Goal: Task Accomplishment & Management: Manage account settings

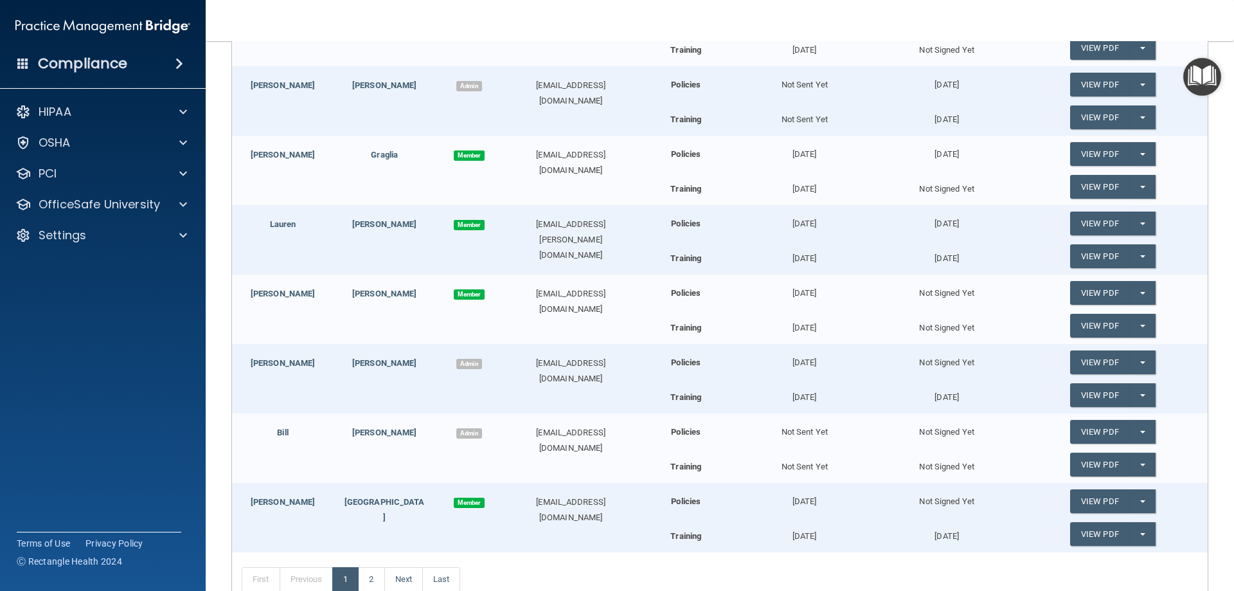
scroll to position [542, 0]
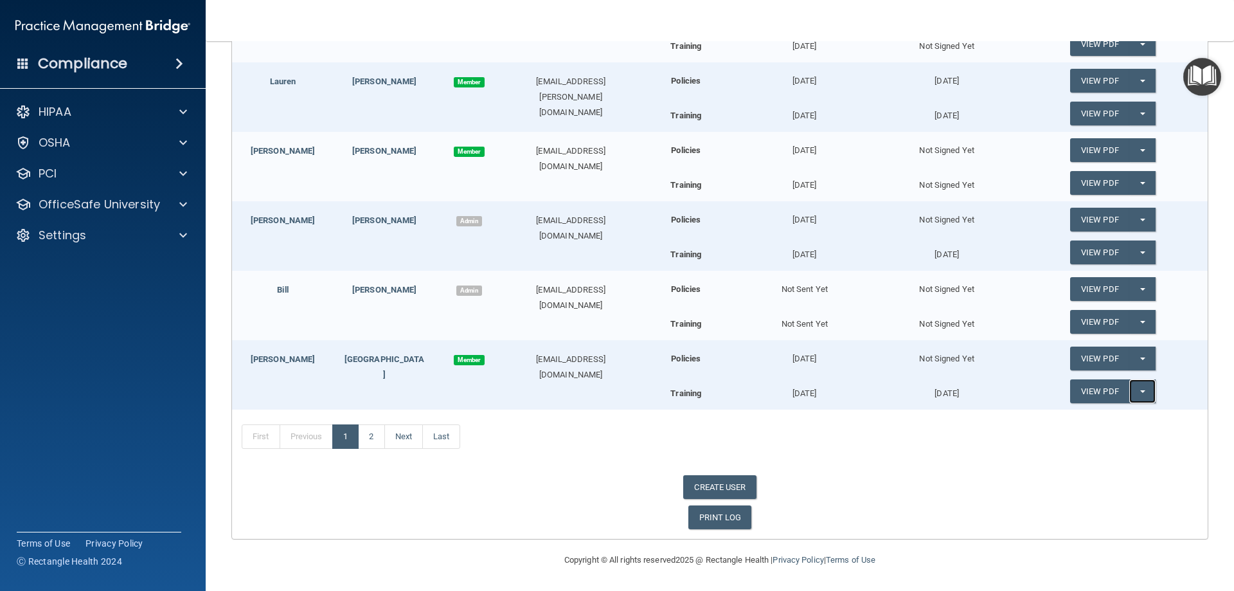
click at [1140, 393] on span "button" at bounding box center [1142, 391] width 5 height 3
click at [986, 504] on div "First Name Last Name Type Email Acknowledgment Last Sent Signed Date Kissila Al…" at bounding box center [719, 114] width 975 height 848
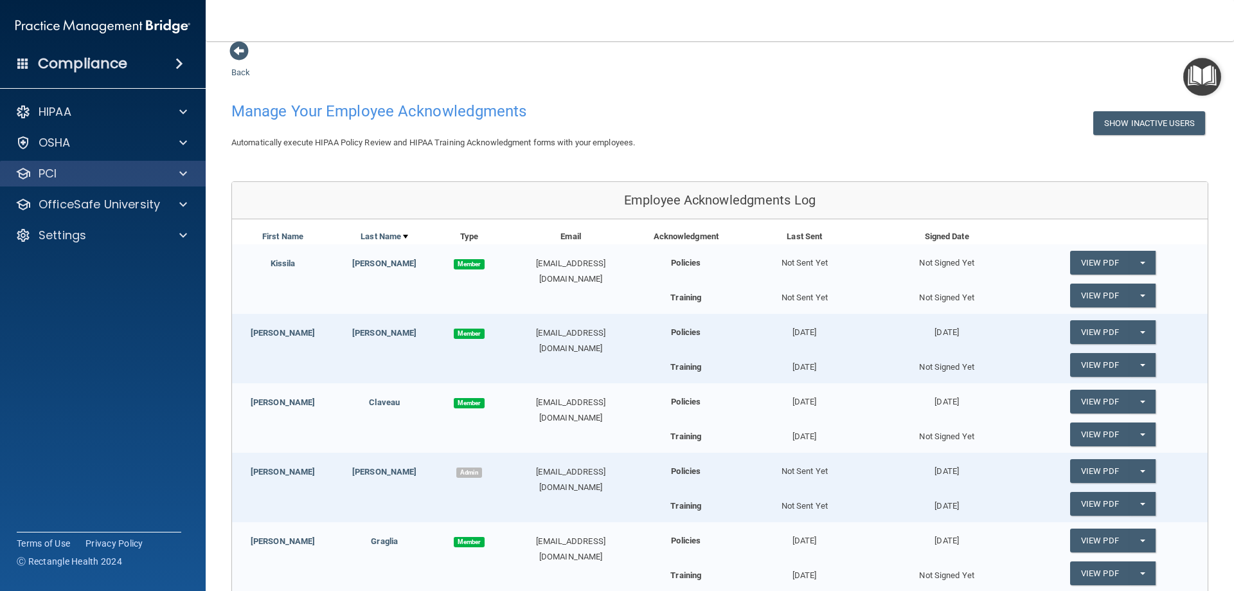
scroll to position [0, 0]
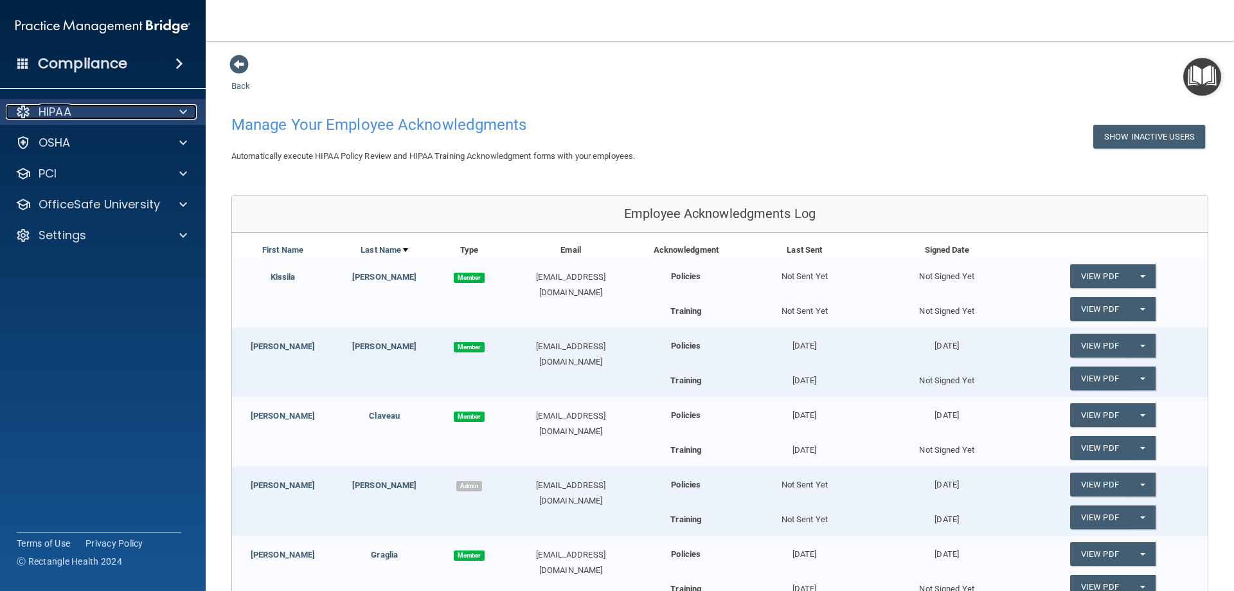
click at [176, 109] on div at bounding box center [181, 111] width 32 height 15
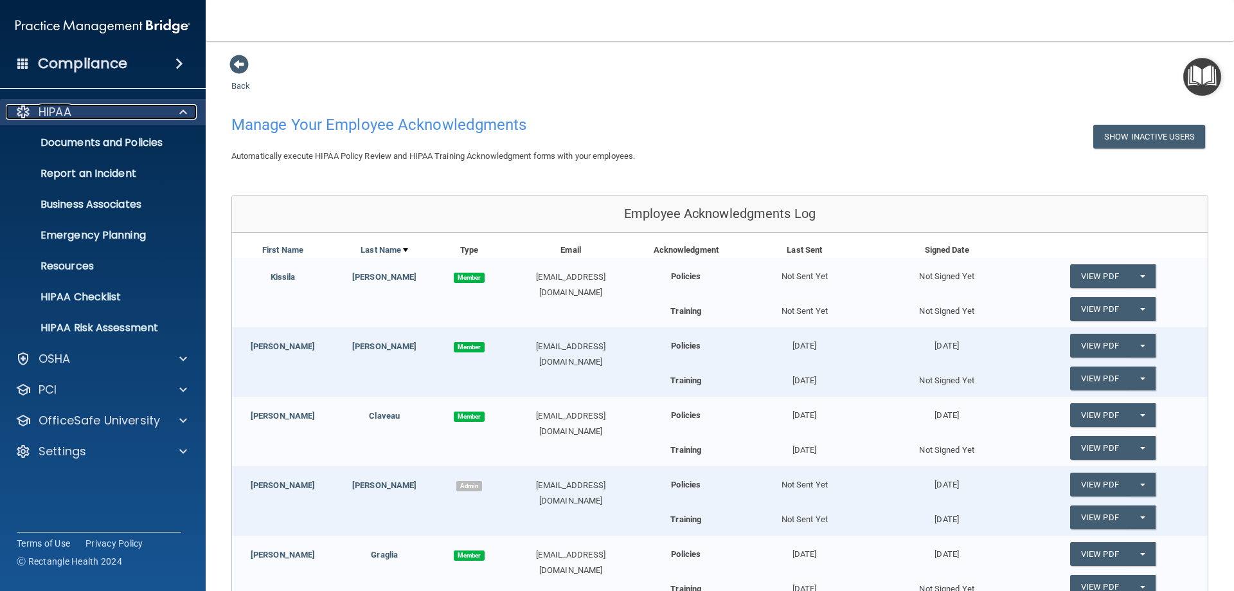
click at [176, 109] on div at bounding box center [181, 111] width 32 height 15
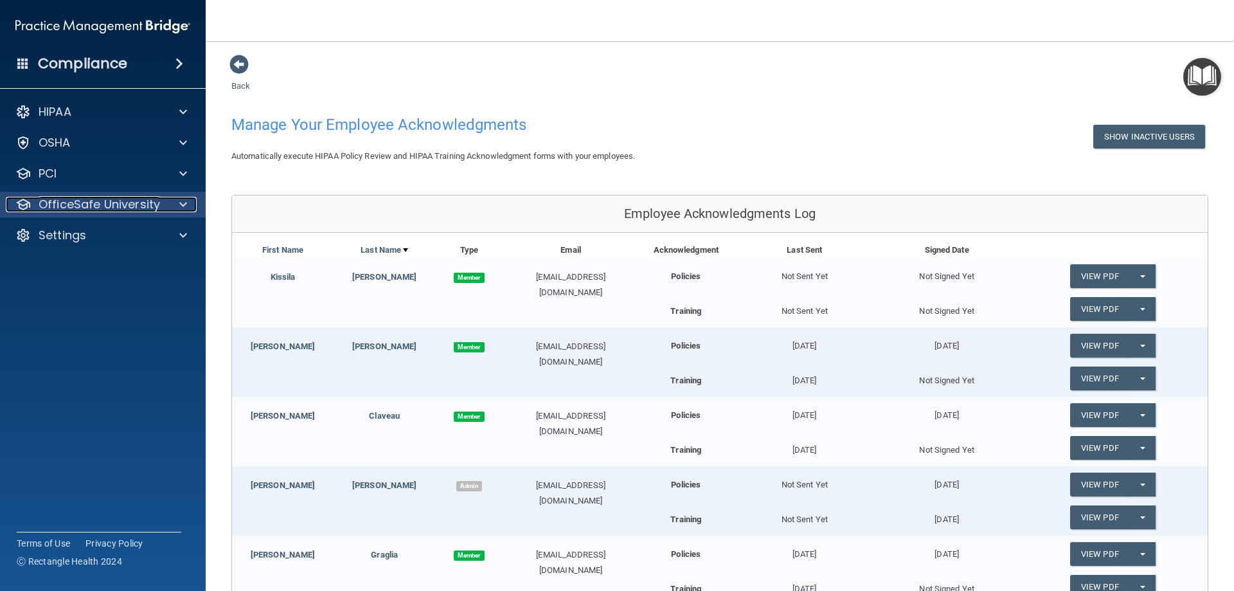
click at [188, 204] on div at bounding box center [181, 204] width 32 height 15
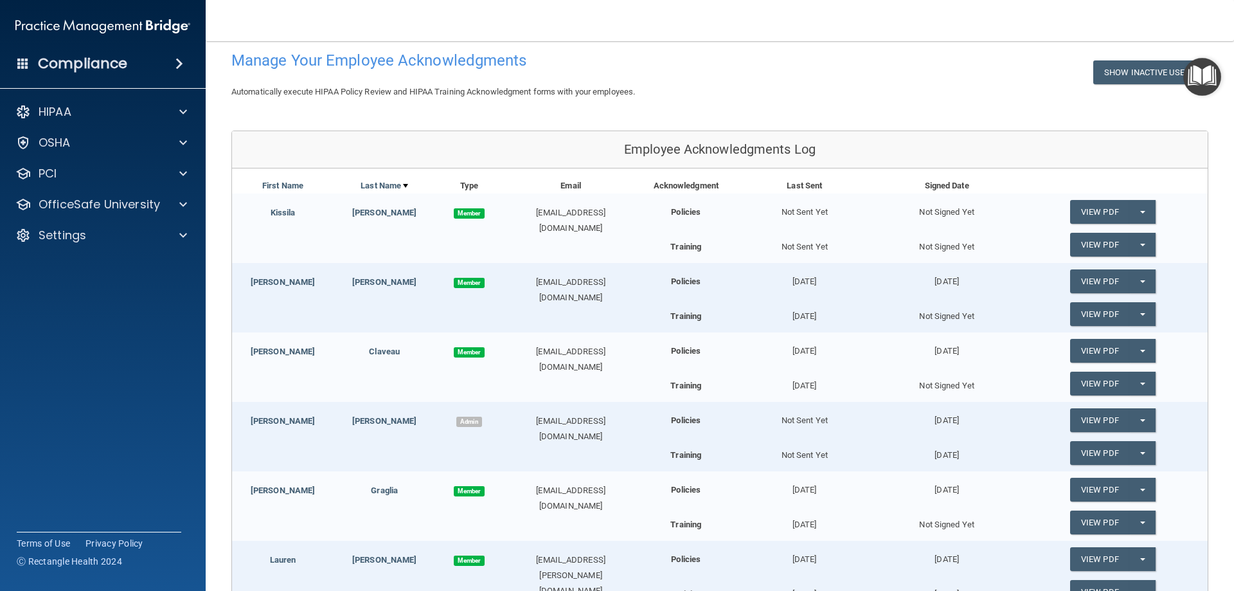
click at [299, 353] on div "[PERSON_NAME]" at bounding box center [283, 351] width 102 height 15
click at [131, 200] on p "OfficeSafe University" at bounding box center [99, 204] width 121 height 15
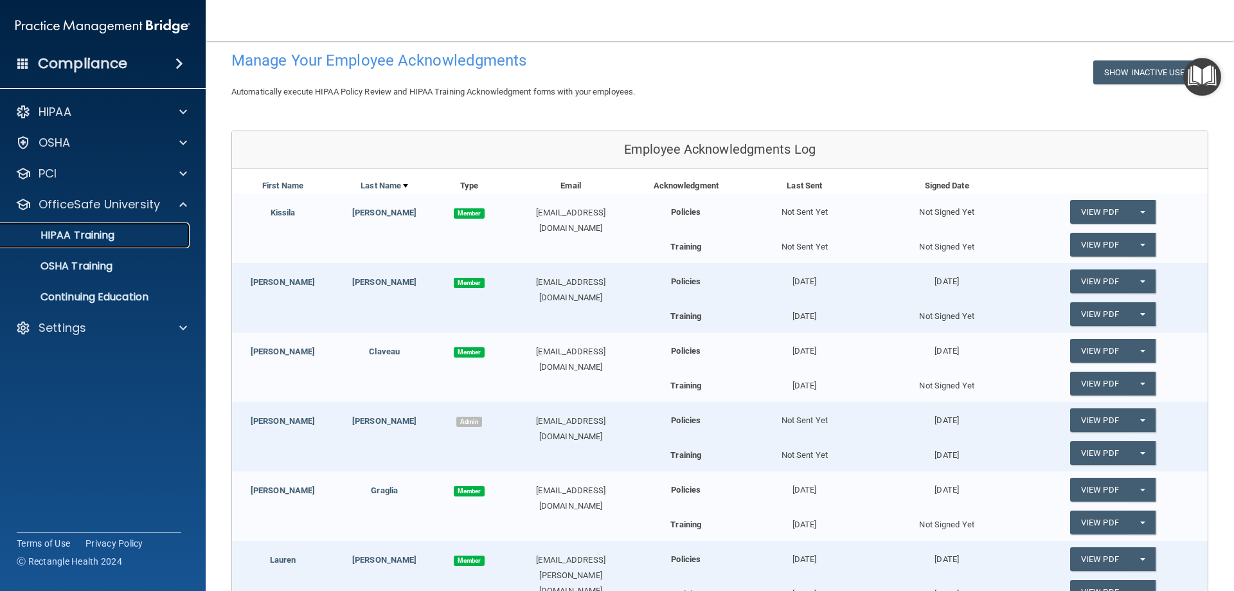
click at [125, 230] on div "HIPAA Training" at bounding box center [95, 235] width 175 height 13
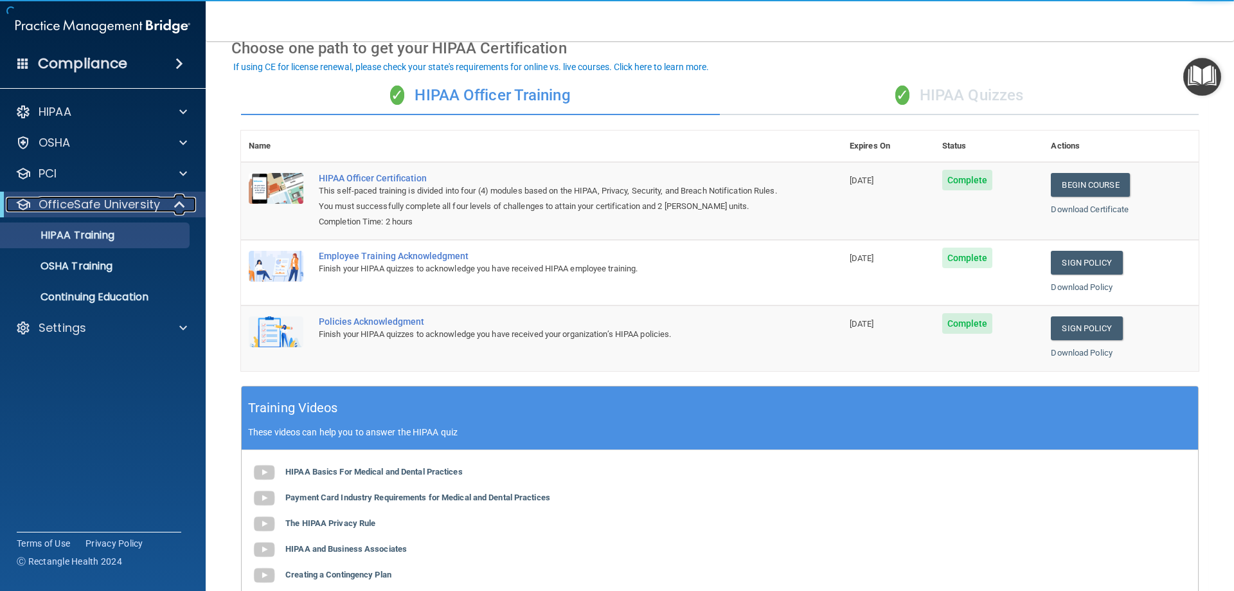
drag, startPoint x: 169, startPoint y: 204, endPoint x: 138, endPoint y: 186, distance: 35.7
click at [170, 204] on div at bounding box center [180, 204] width 31 height 15
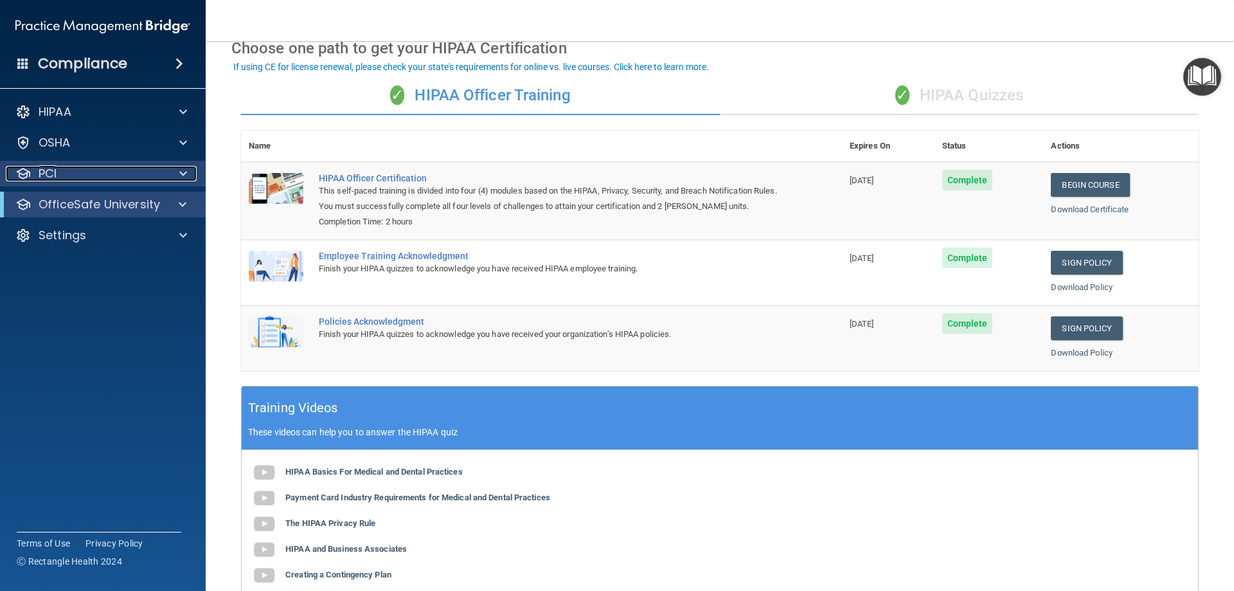
click at [128, 180] on div "PCI" at bounding box center [85, 173] width 159 height 15
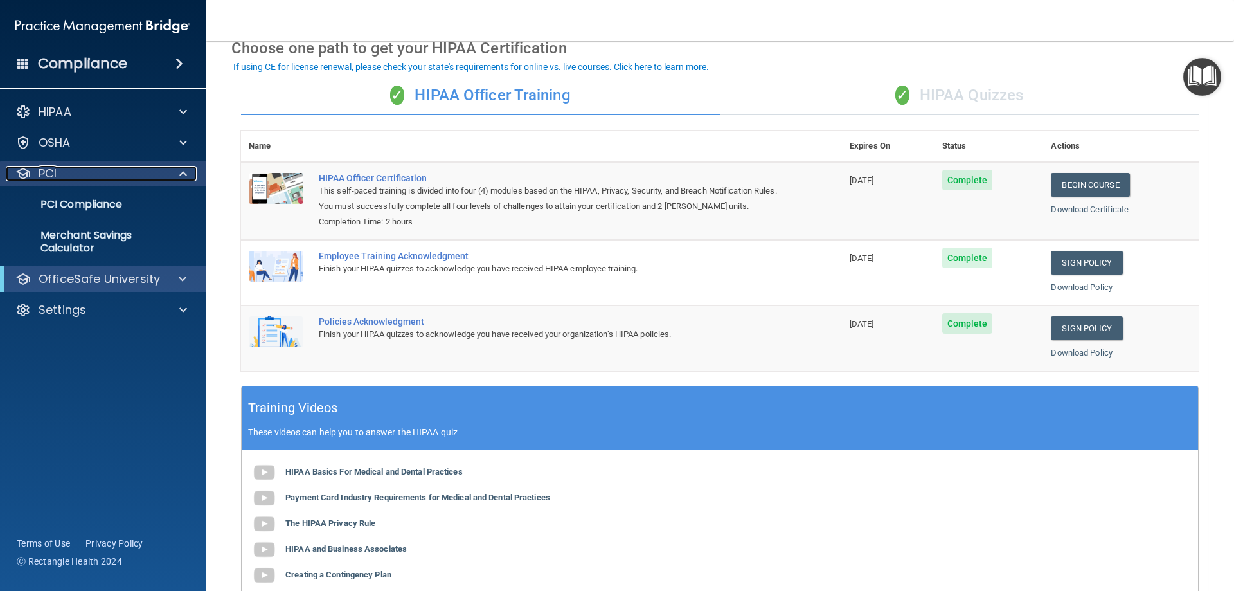
click at [128, 180] on div "PCI" at bounding box center [85, 173] width 159 height 15
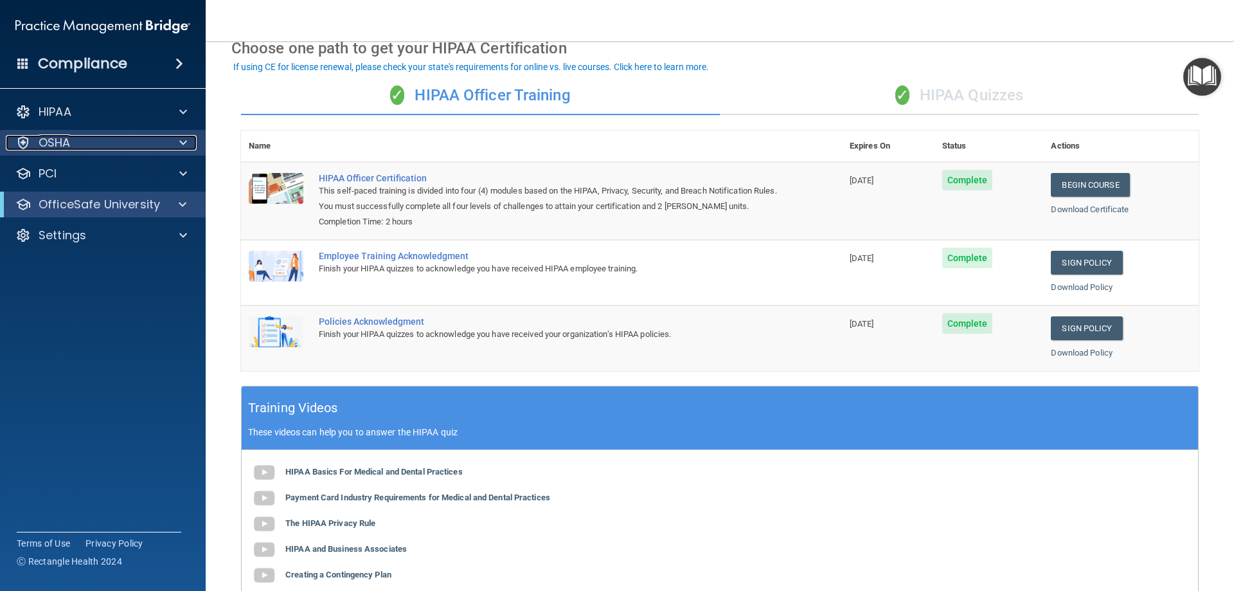
click at [155, 149] on div "OSHA" at bounding box center [85, 142] width 159 height 15
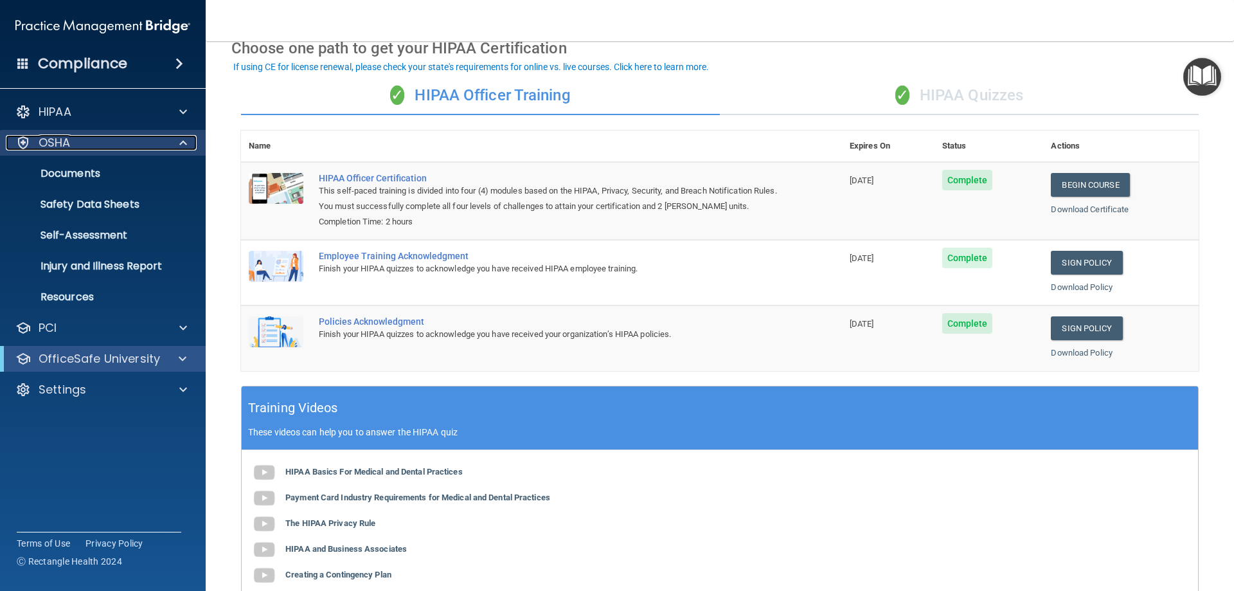
click at [155, 149] on div "OSHA" at bounding box center [85, 142] width 159 height 15
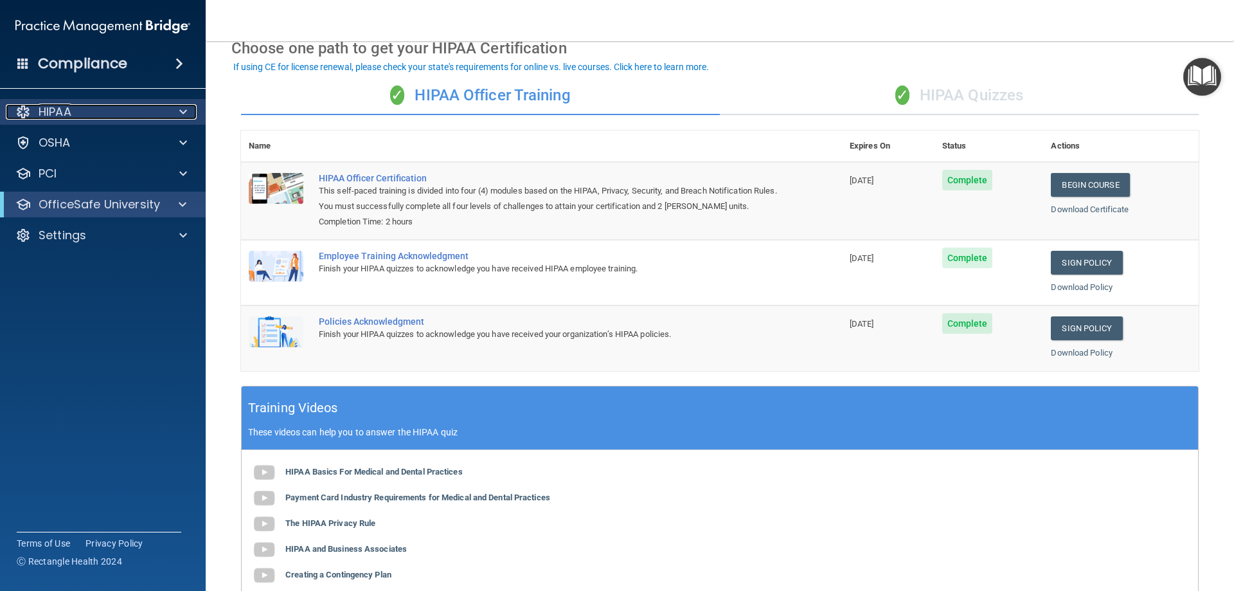
click at [174, 118] on div at bounding box center [181, 111] width 32 height 15
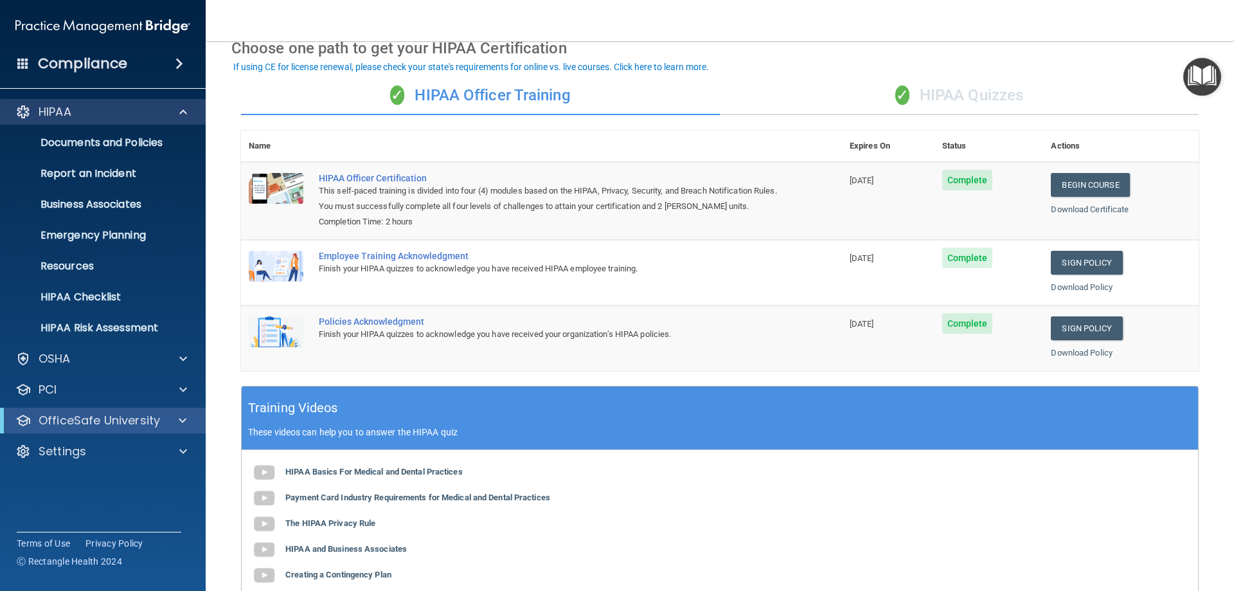
click at [168, 124] on div "HIPAA" at bounding box center [103, 112] width 206 height 26
click at [168, 119] on div at bounding box center [181, 111] width 32 height 15
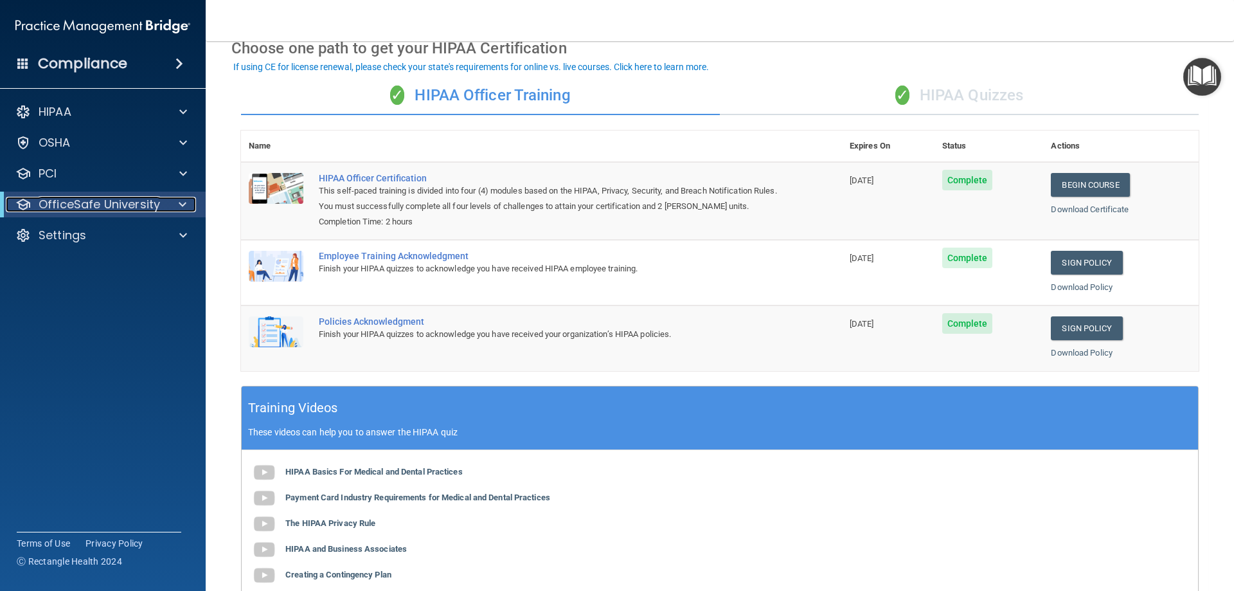
click at [170, 202] on div at bounding box center [180, 204] width 31 height 15
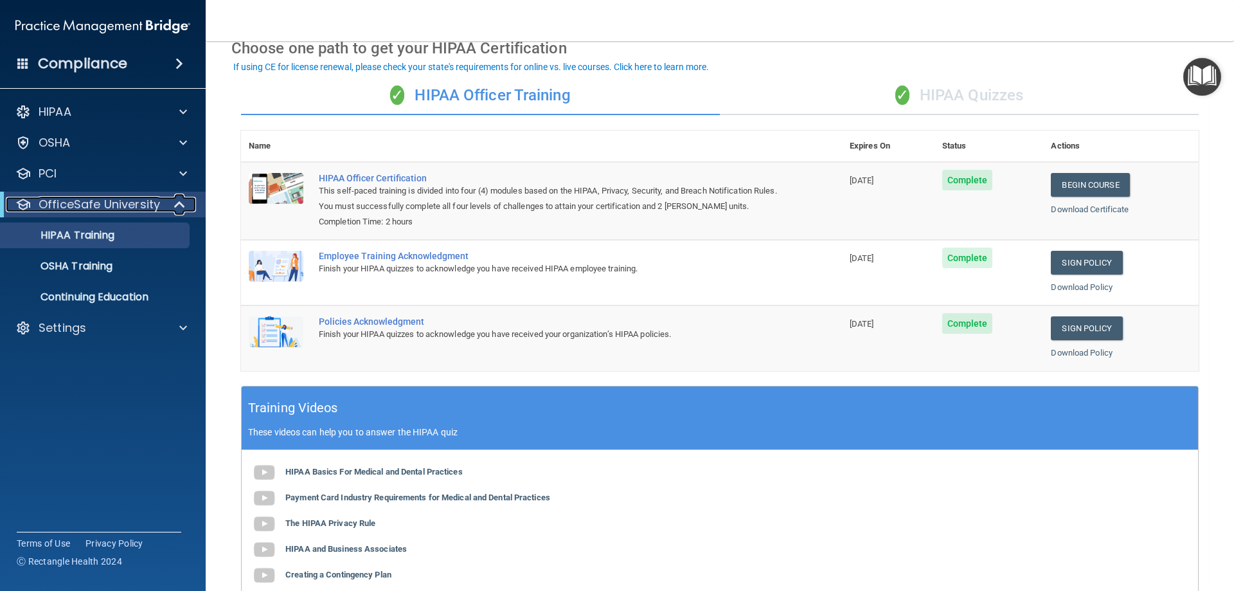
click at [181, 200] on span at bounding box center [180, 204] width 11 height 15
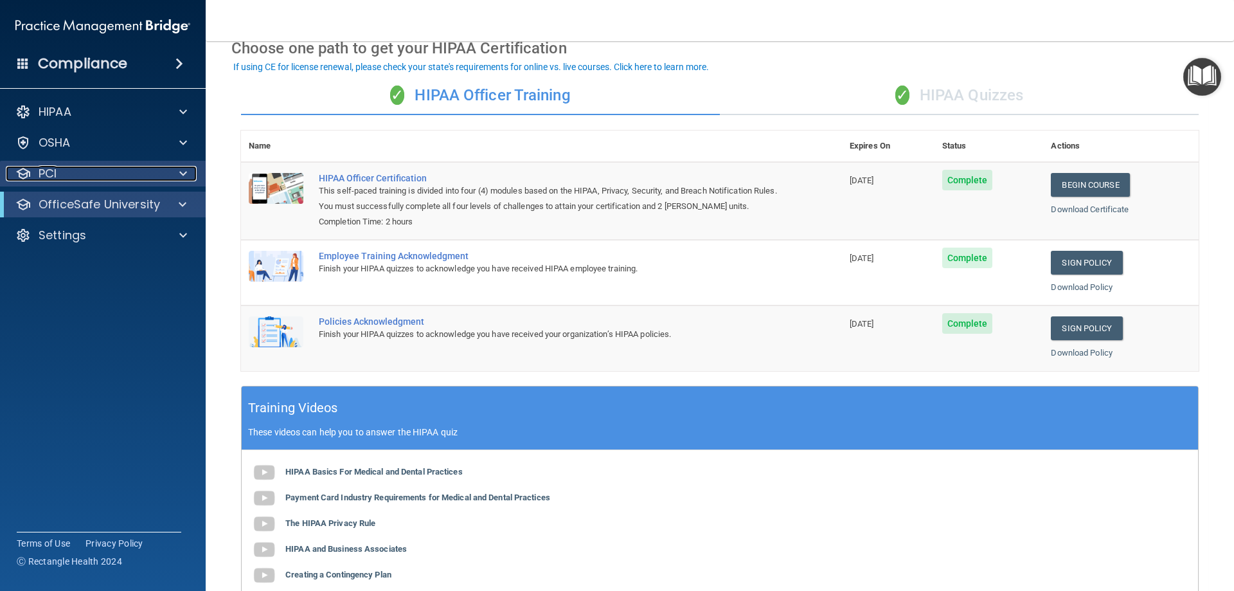
click at [168, 170] on div at bounding box center [181, 173] width 32 height 15
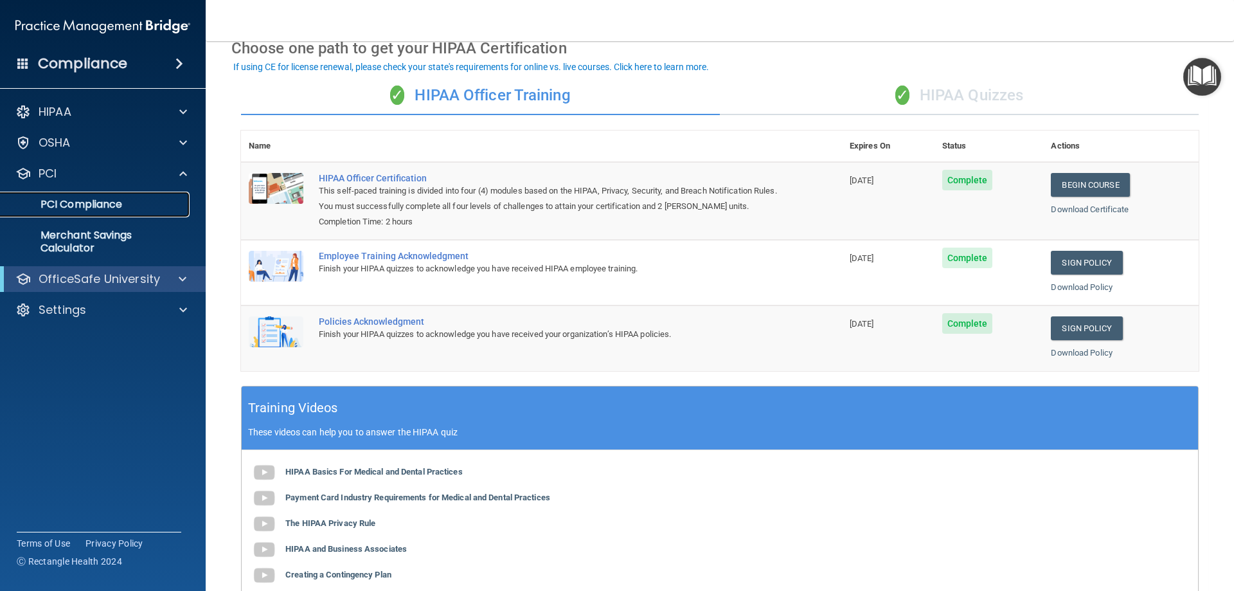
click at [157, 199] on p "PCI Compliance" at bounding box center [95, 204] width 175 height 13
click at [196, 173] on div at bounding box center [181, 173] width 32 height 15
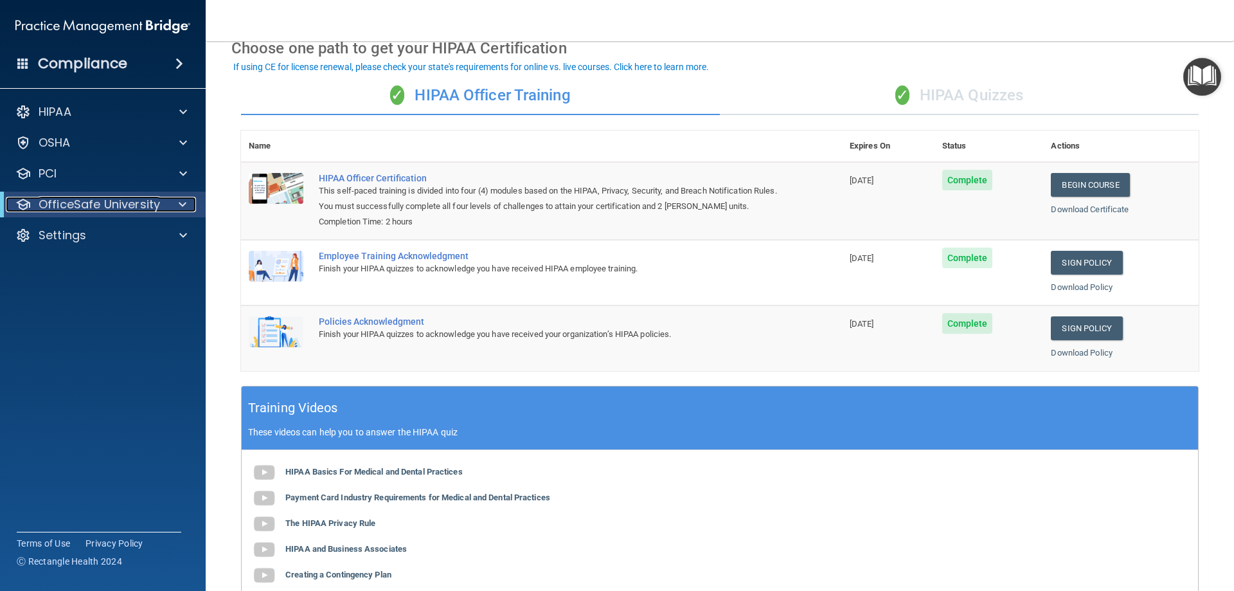
click at [182, 201] on span at bounding box center [183, 204] width 8 height 15
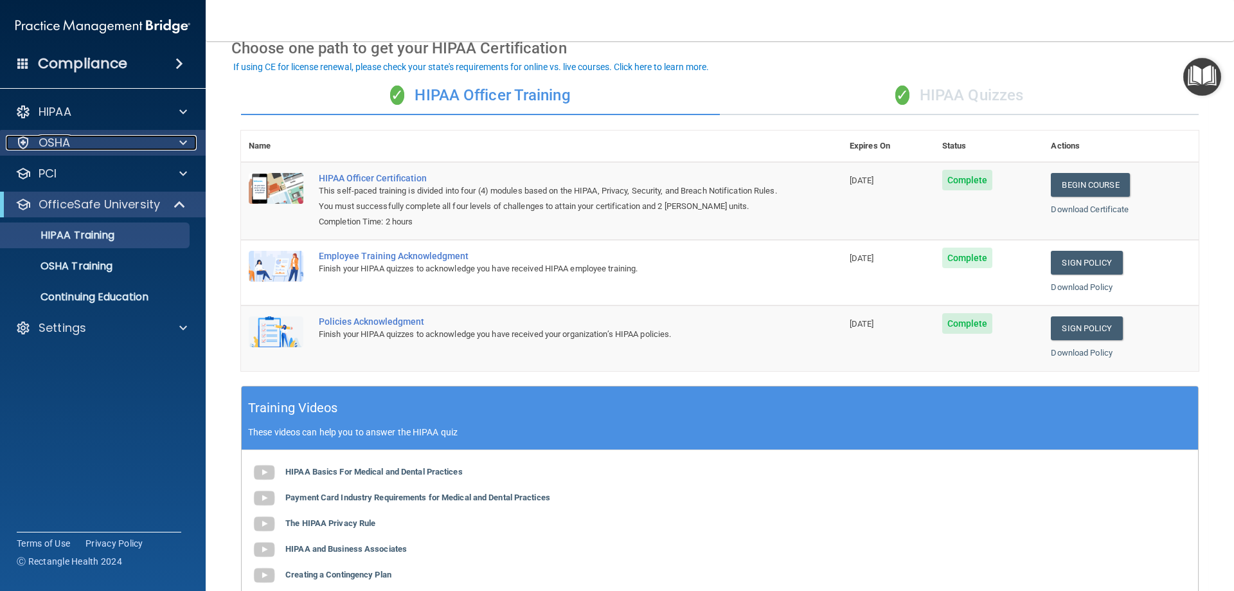
click at [181, 141] on span at bounding box center [183, 142] width 8 height 15
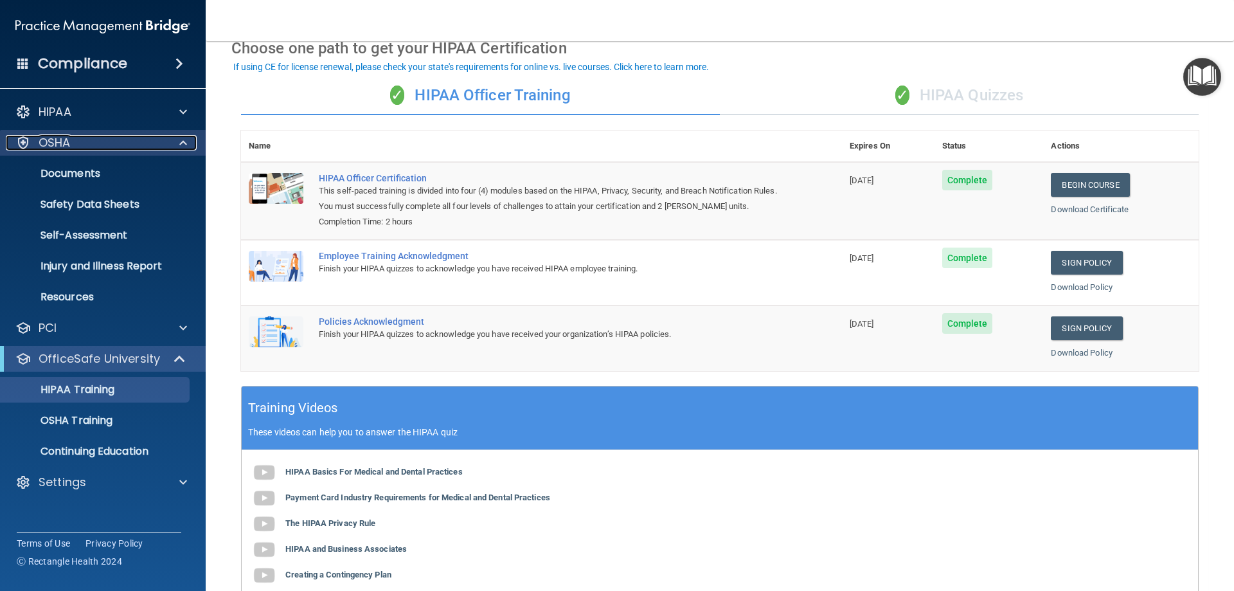
click at [181, 141] on span at bounding box center [183, 142] width 8 height 15
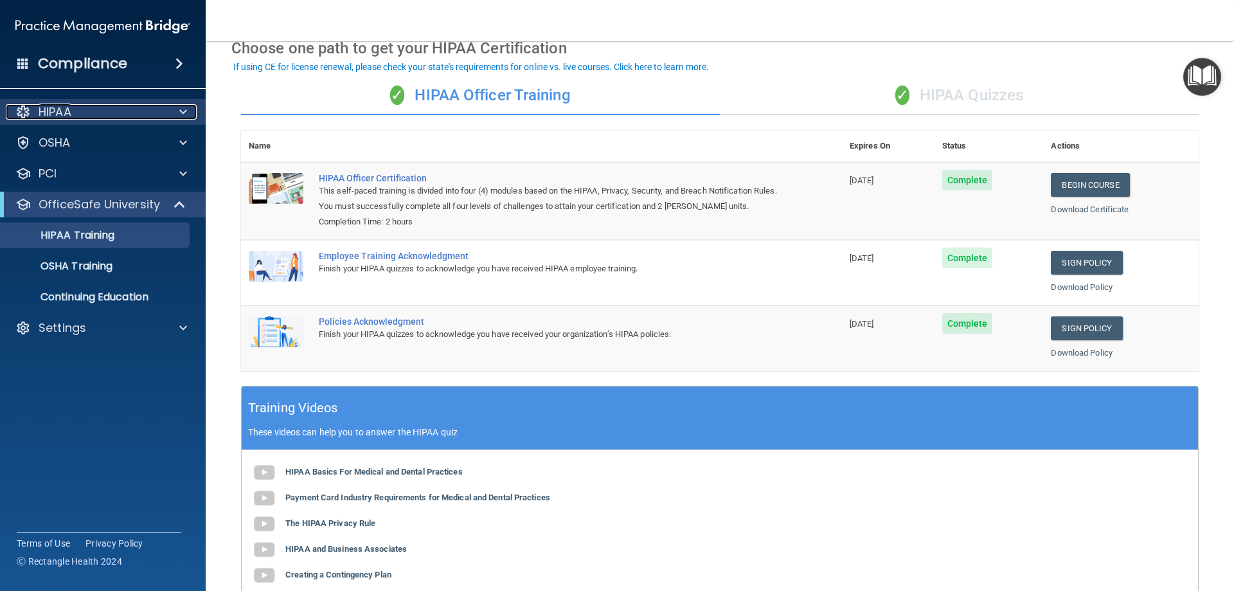
click at [185, 112] on span at bounding box center [183, 111] width 8 height 15
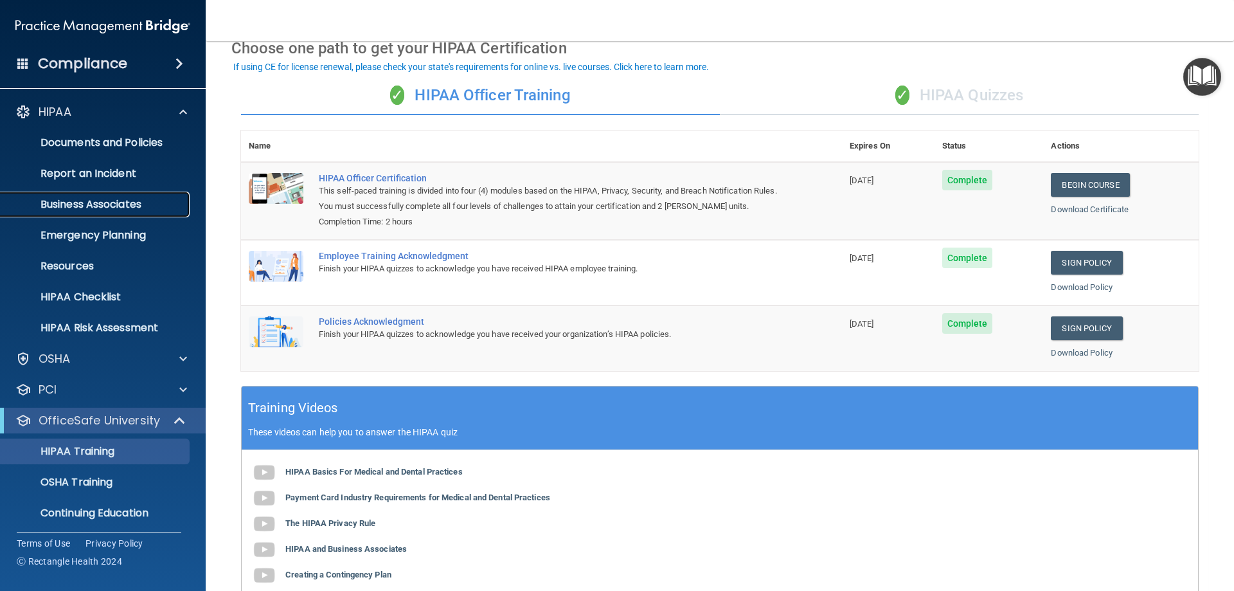
click at [126, 201] on p "Business Associates" at bounding box center [95, 204] width 175 height 13
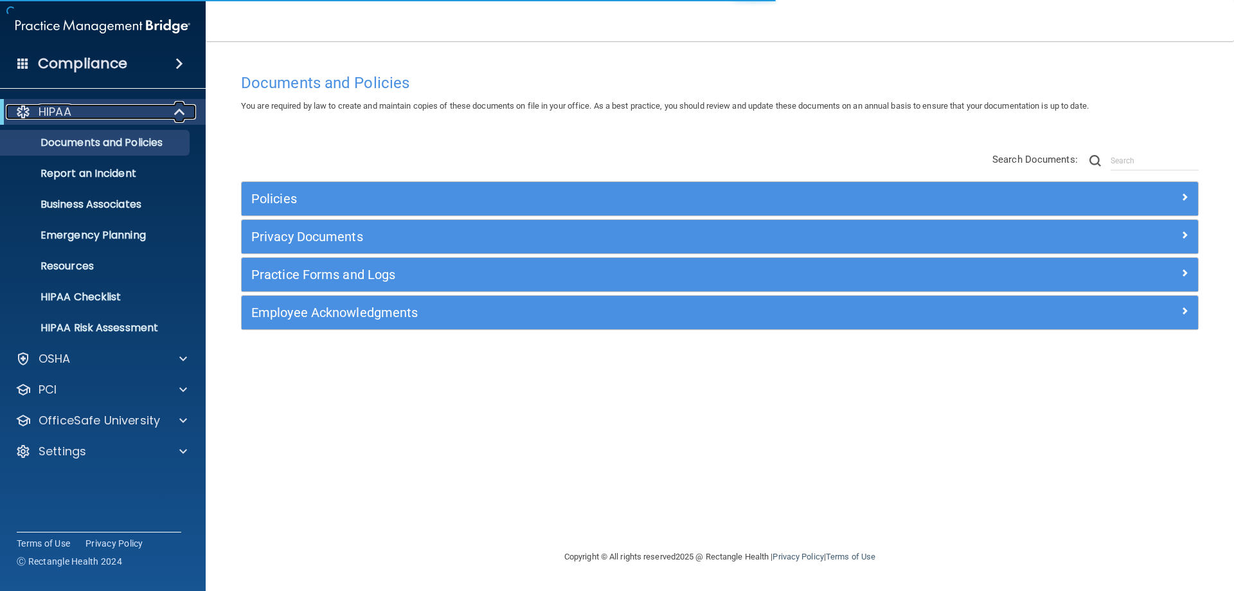
click at [152, 115] on div "HIPAA" at bounding box center [85, 111] width 159 height 15
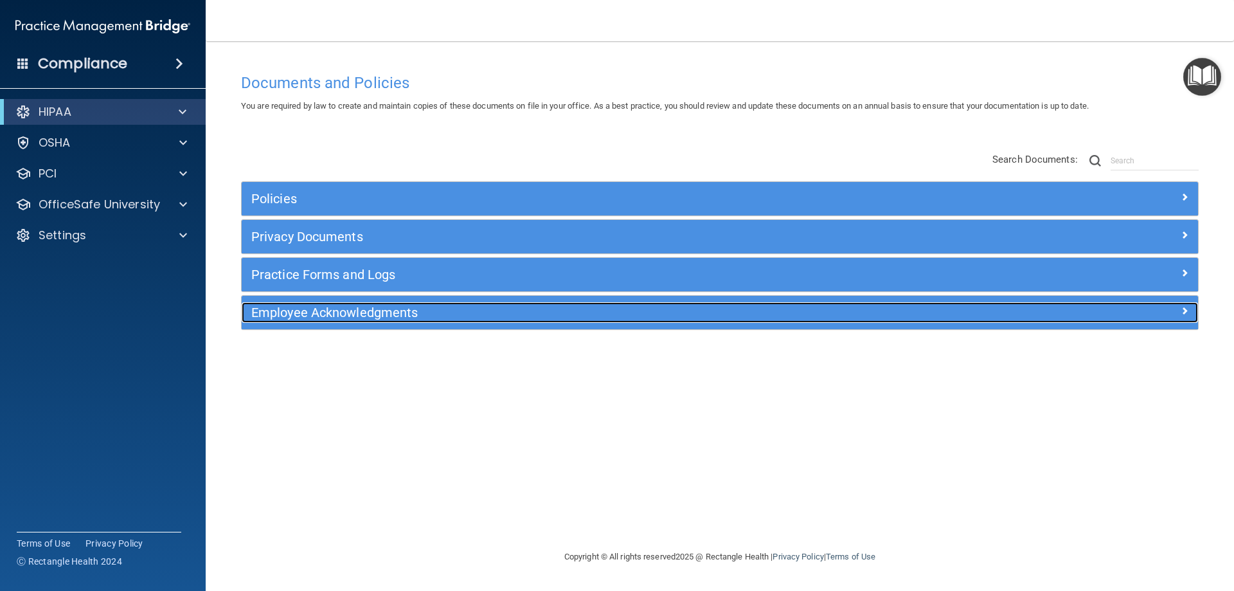
click at [353, 310] on h5 "Employee Acknowledgments" at bounding box center [600, 312] width 698 height 14
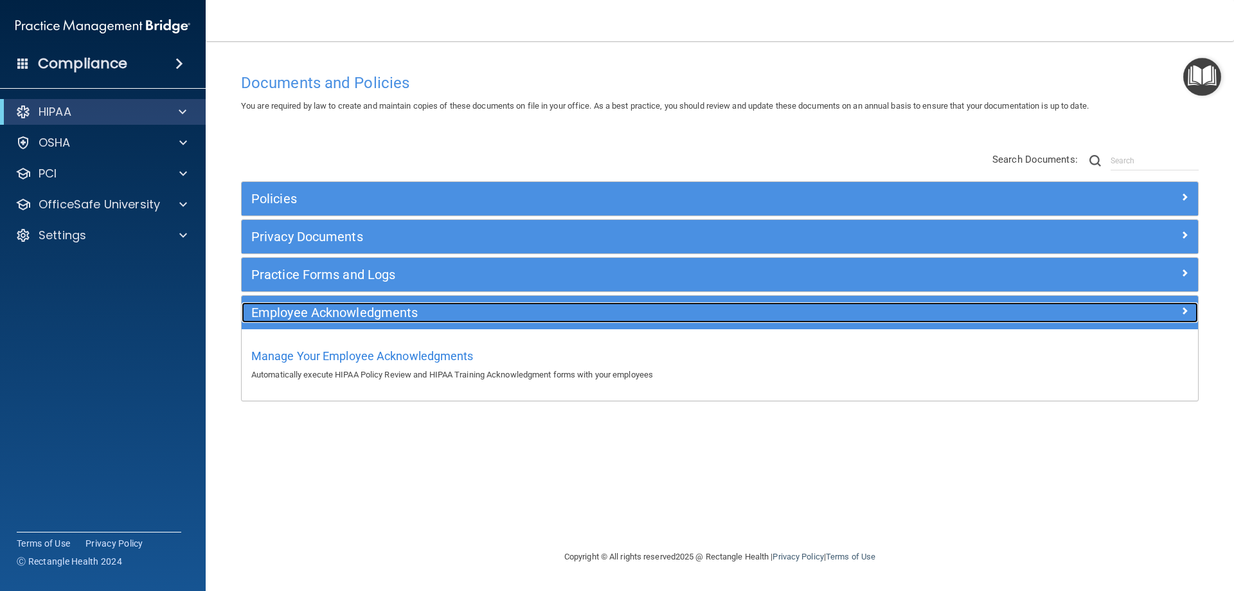
click at [353, 311] on h5 "Employee Acknowledgments" at bounding box center [600, 312] width 698 height 14
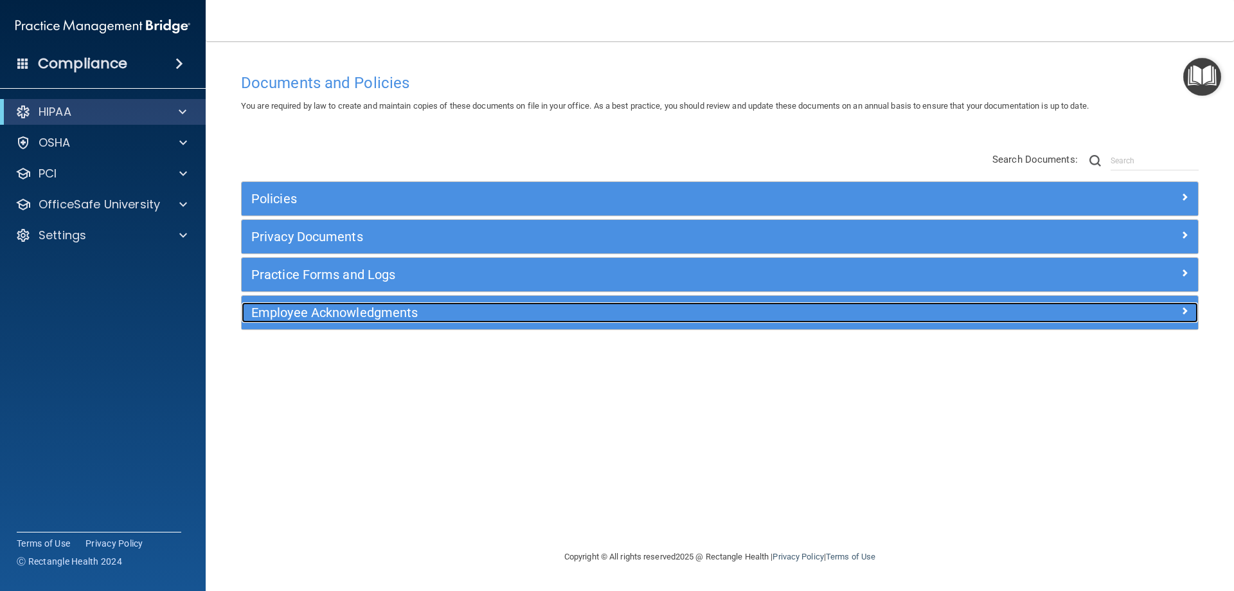
click at [353, 312] on h5 "Employee Acknowledgments" at bounding box center [600, 312] width 698 height 14
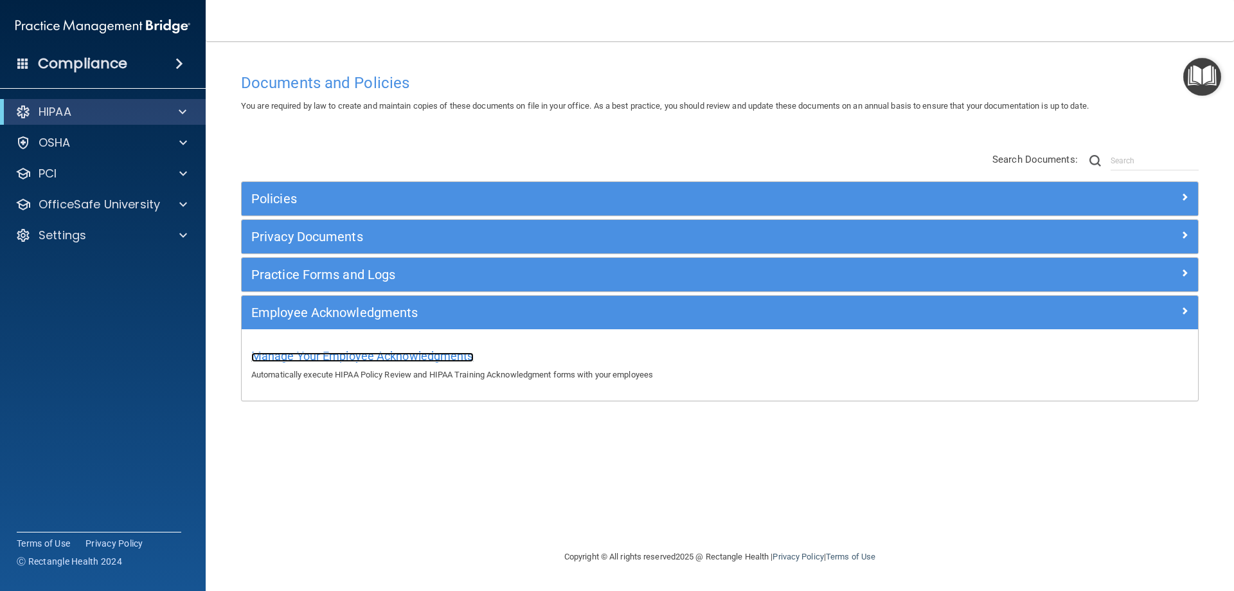
click at [360, 352] on span "Manage Your Employee Acknowledgments" at bounding box center [362, 355] width 222 height 13
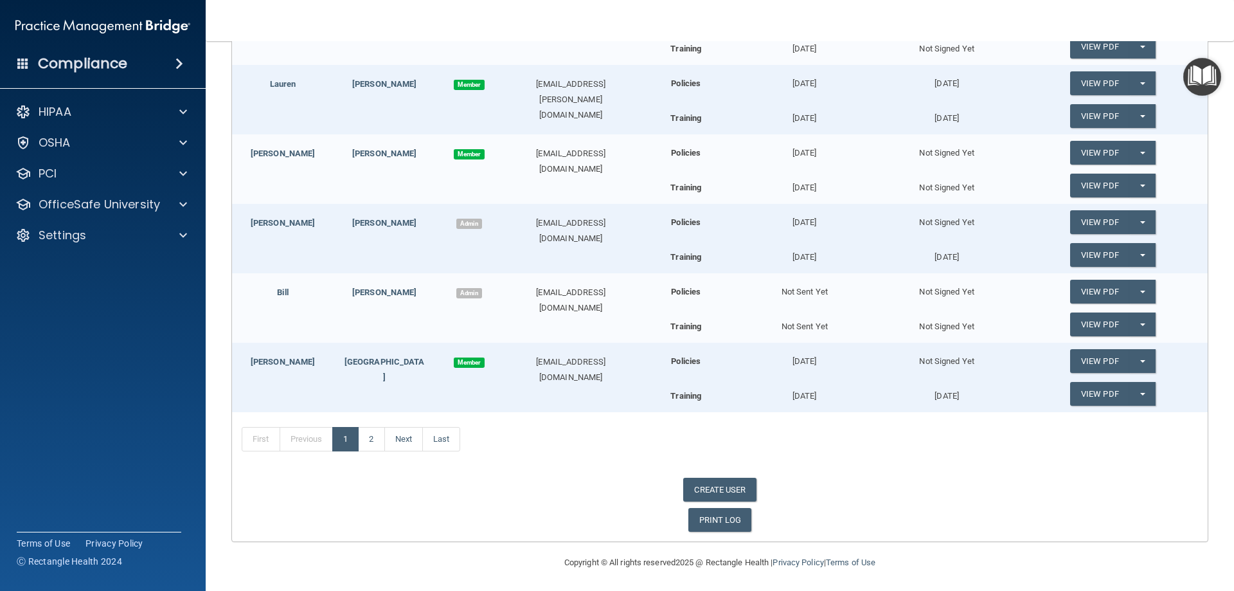
scroll to position [542, 0]
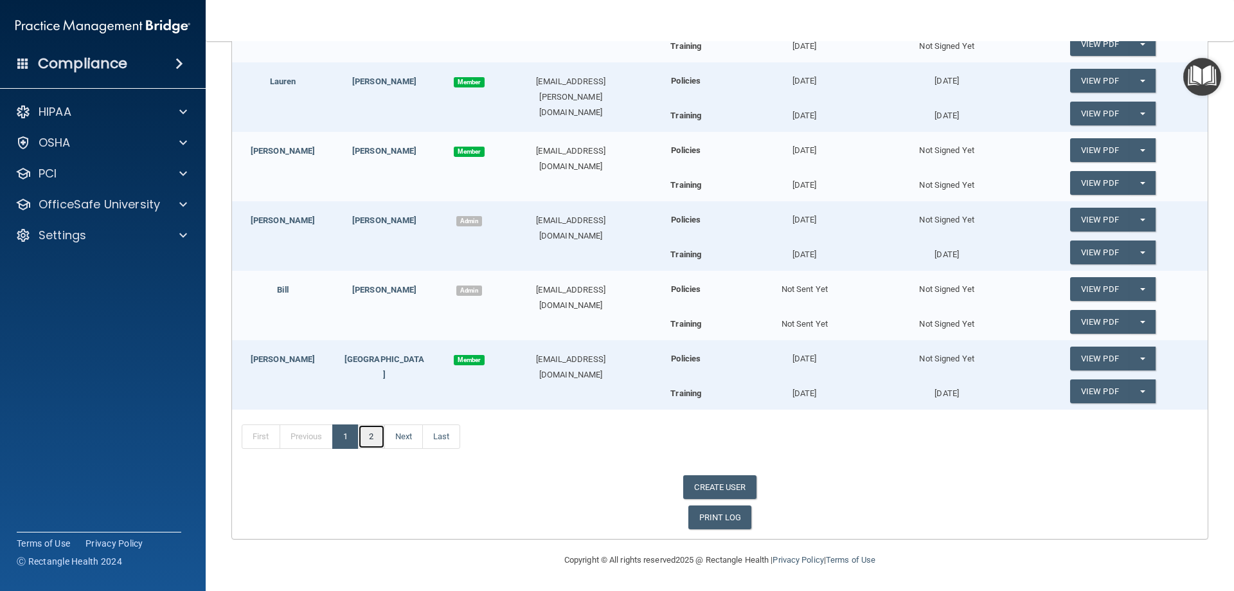
click at [367, 437] on link "2" at bounding box center [371, 436] width 26 height 24
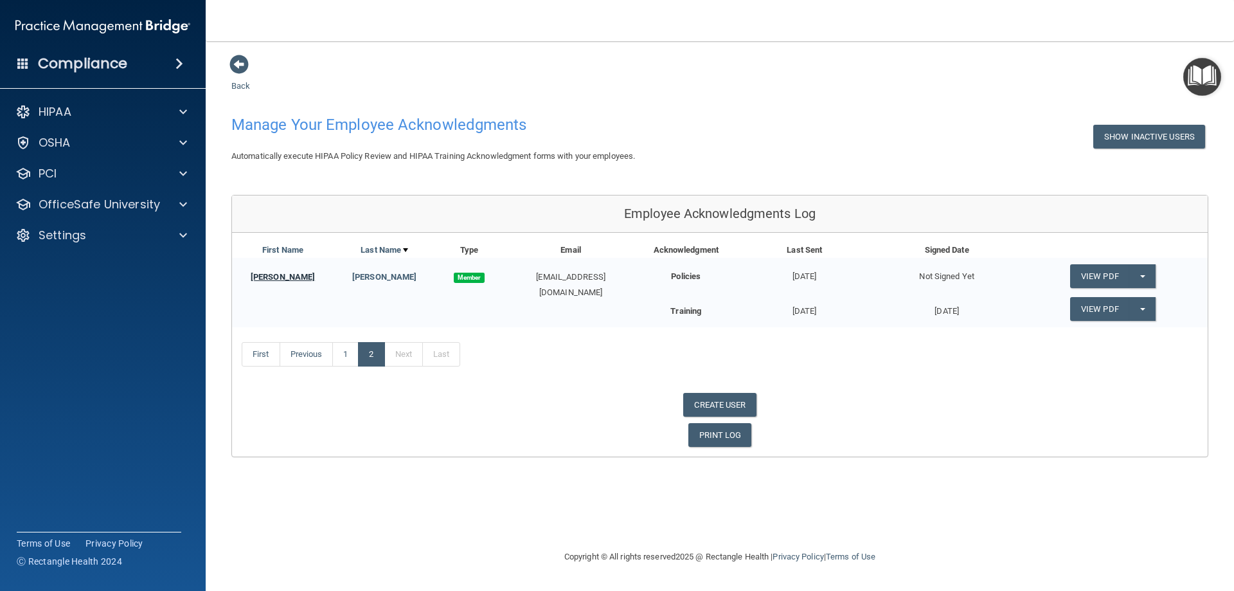
click at [284, 276] on link "[PERSON_NAME]" at bounding box center [283, 277] width 64 height 10
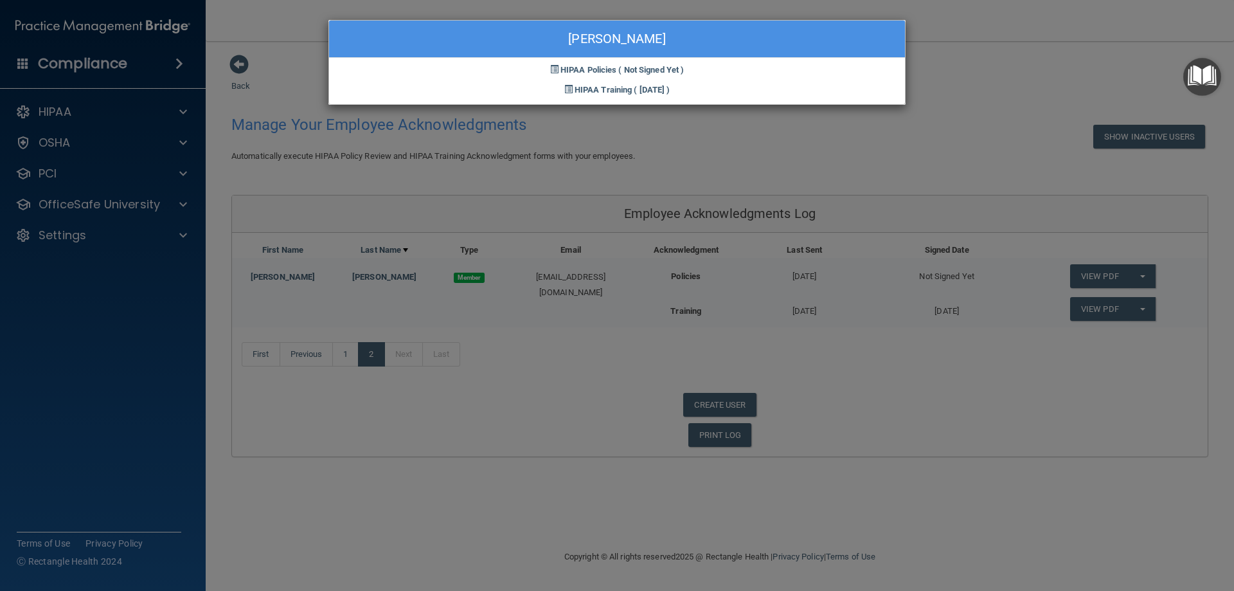
click at [765, 156] on div "[PERSON_NAME] HIPAA Policies ( Not Signed Yet ) HIPAA Training ( [DATE] )" at bounding box center [617, 295] width 1234 height 591
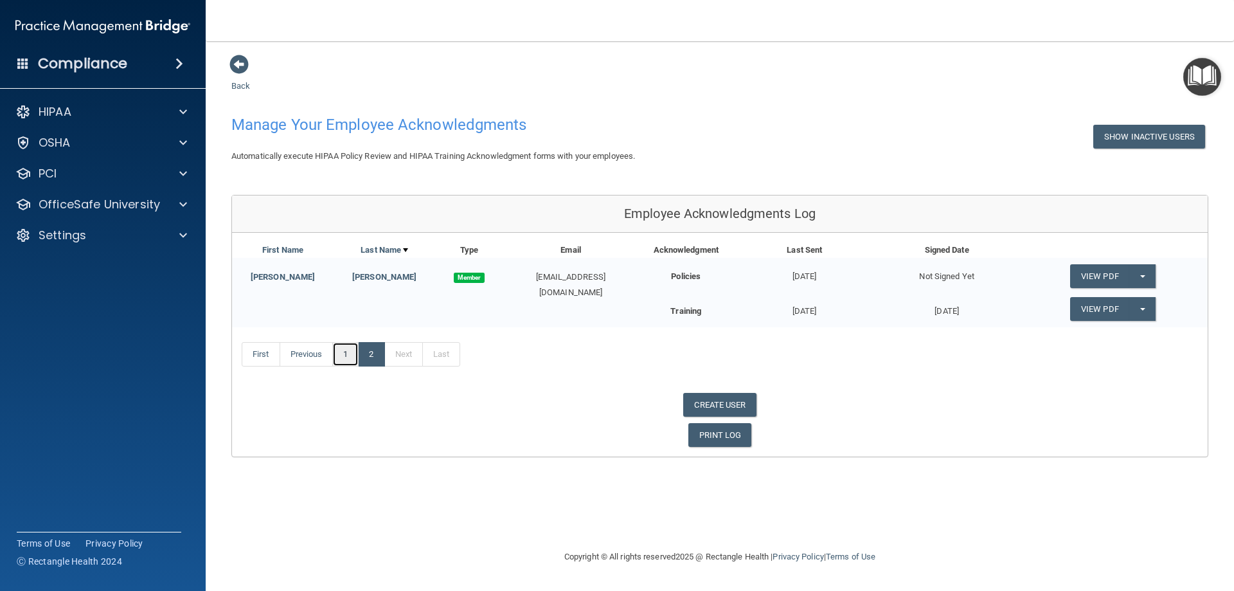
click at [342, 355] on link "1" at bounding box center [345, 354] width 26 height 24
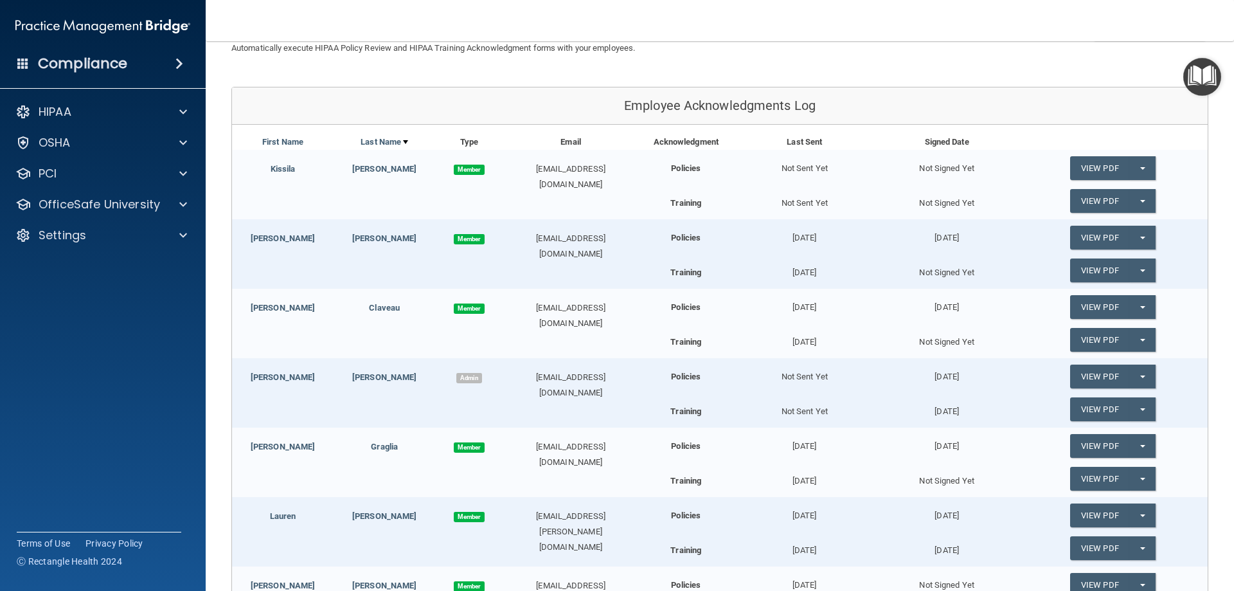
scroll to position [93, 0]
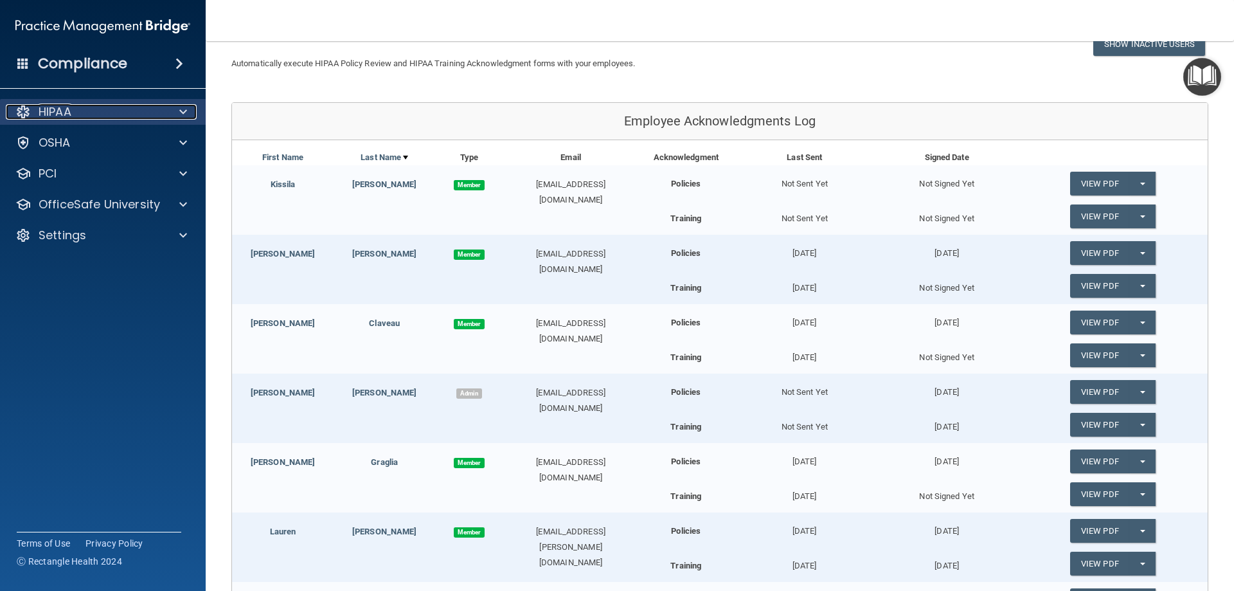
click at [138, 114] on div "HIPAA" at bounding box center [85, 111] width 159 height 15
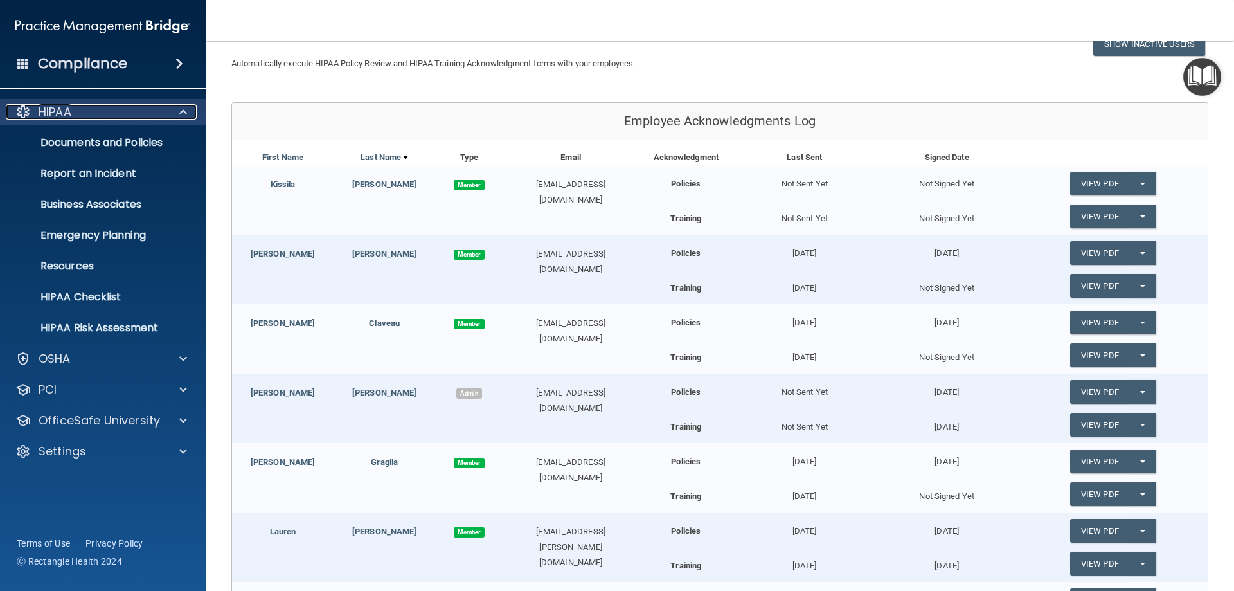
click at [137, 109] on div "HIPAA" at bounding box center [85, 111] width 159 height 15
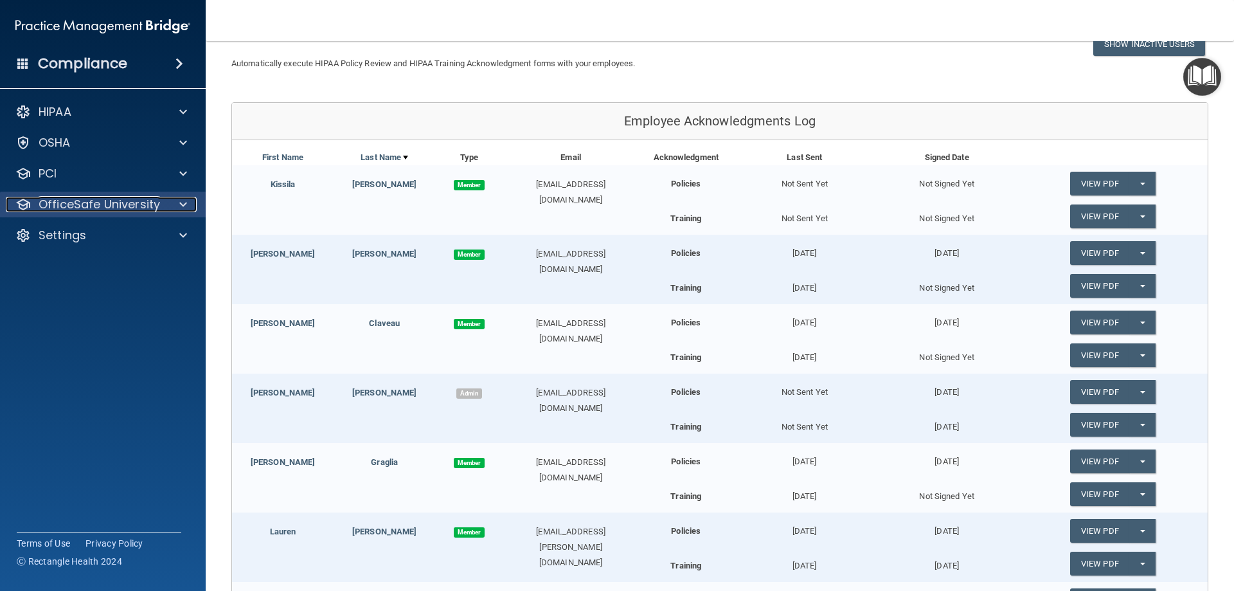
click at [155, 197] on p "OfficeSafe University" at bounding box center [99, 204] width 121 height 15
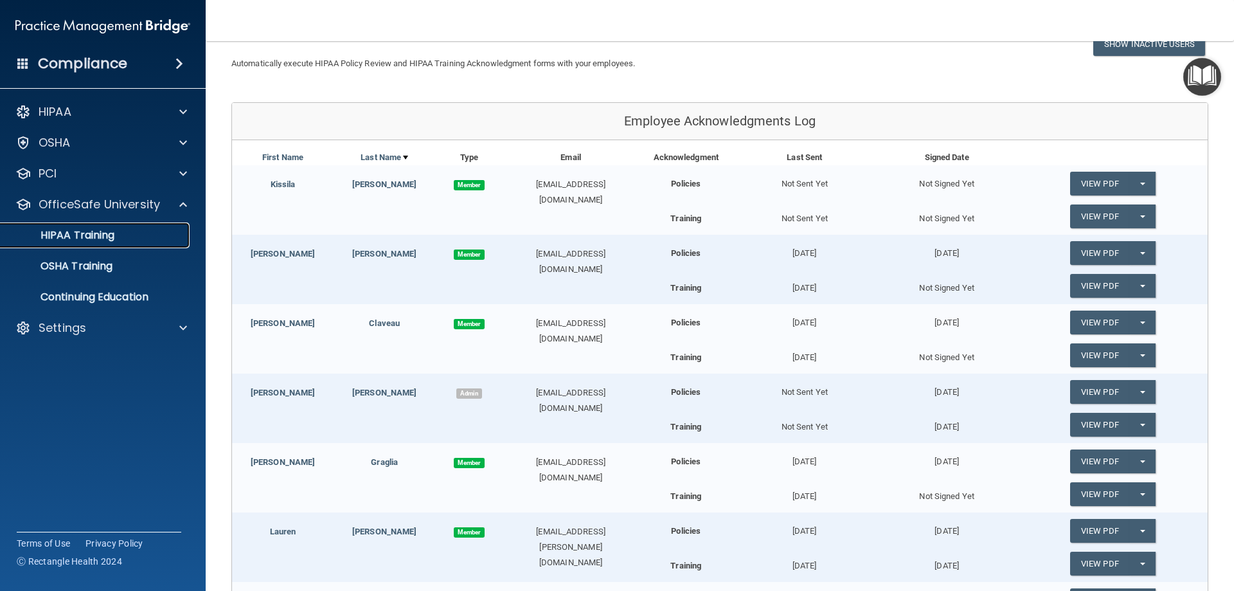
click at [123, 240] on div "HIPAA Training" at bounding box center [95, 235] width 175 height 13
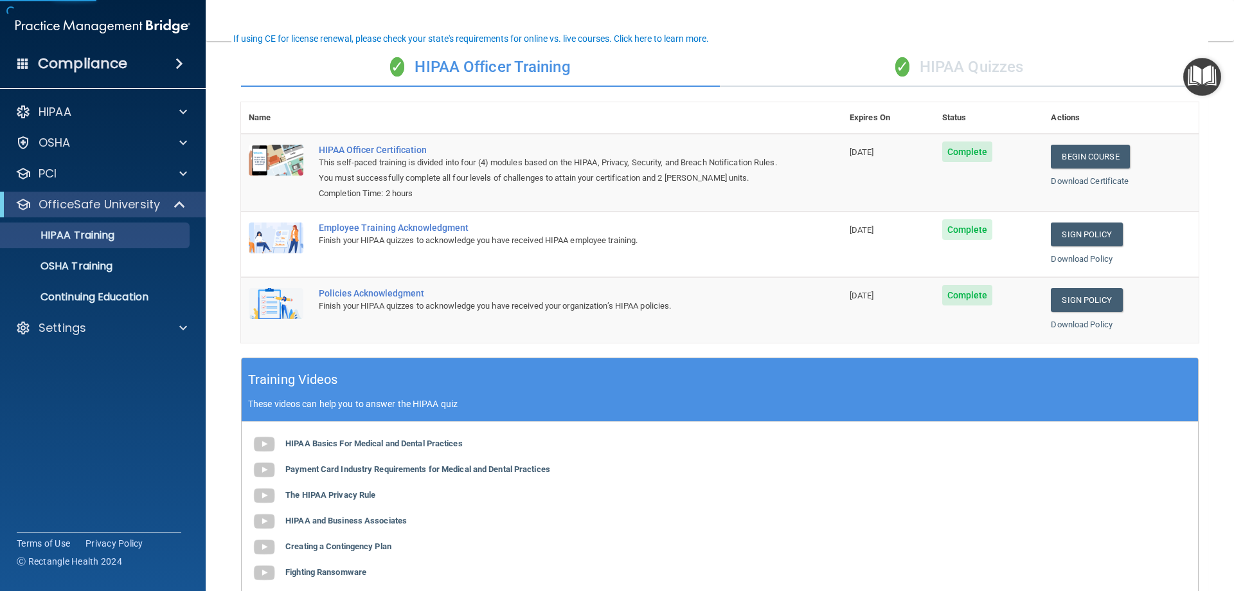
click at [976, 62] on div "✓ HIPAA Quizzes" at bounding box center [959, 67] width 479 height 39
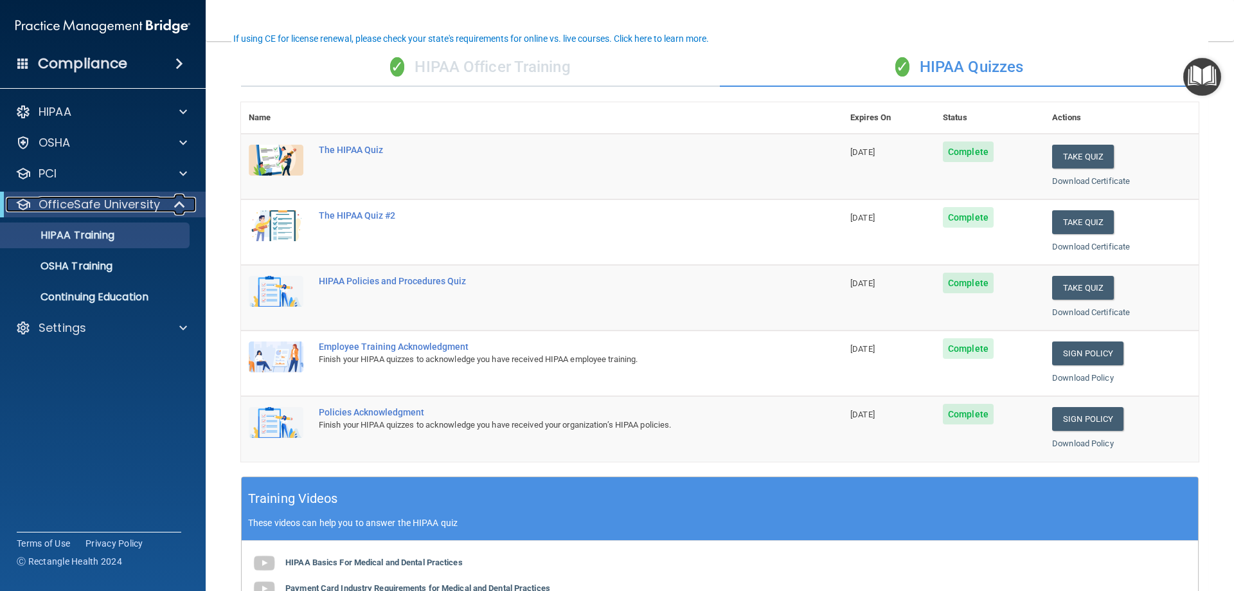
click at [141, 204] on p "OfficeSafe University" at bounding box center [99, 204] width 121 height 15
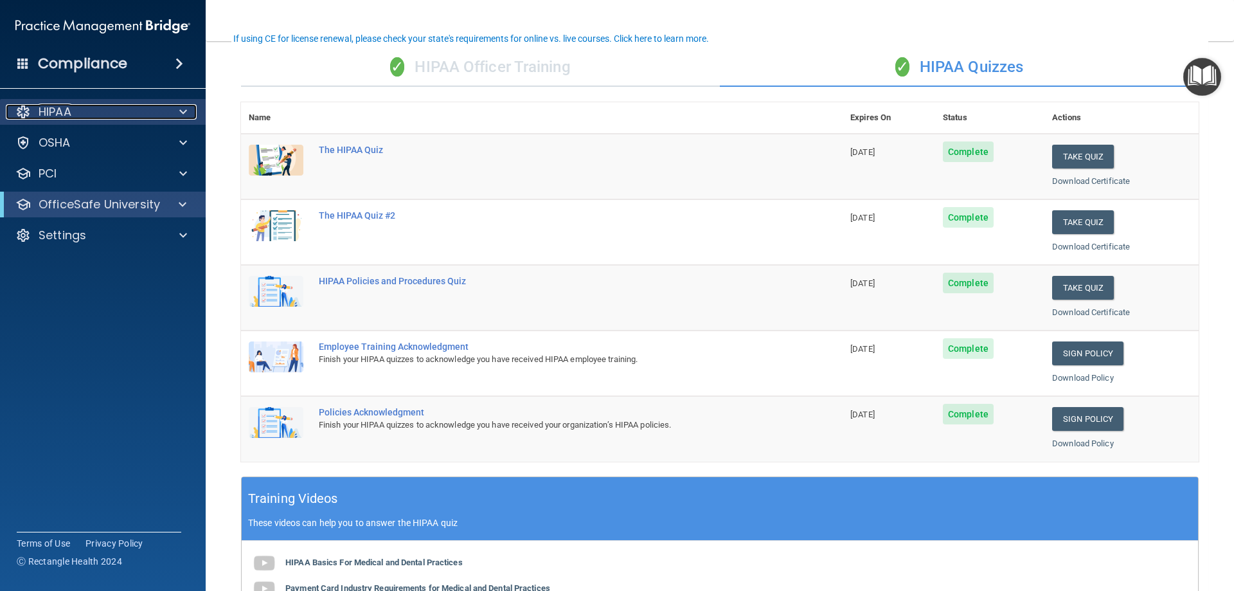
click at [176, 107] on div at bounding box center [181, 111] width 32 height 15
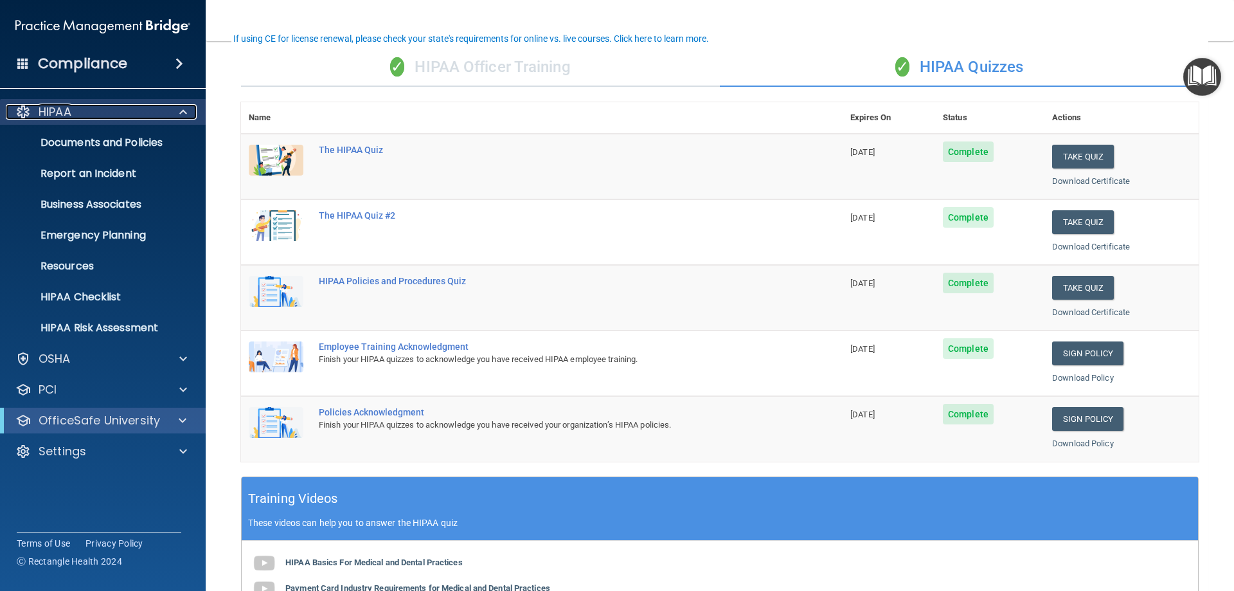
click at [166, 118] on div at bounding box center [181, 111] width 32 height 15
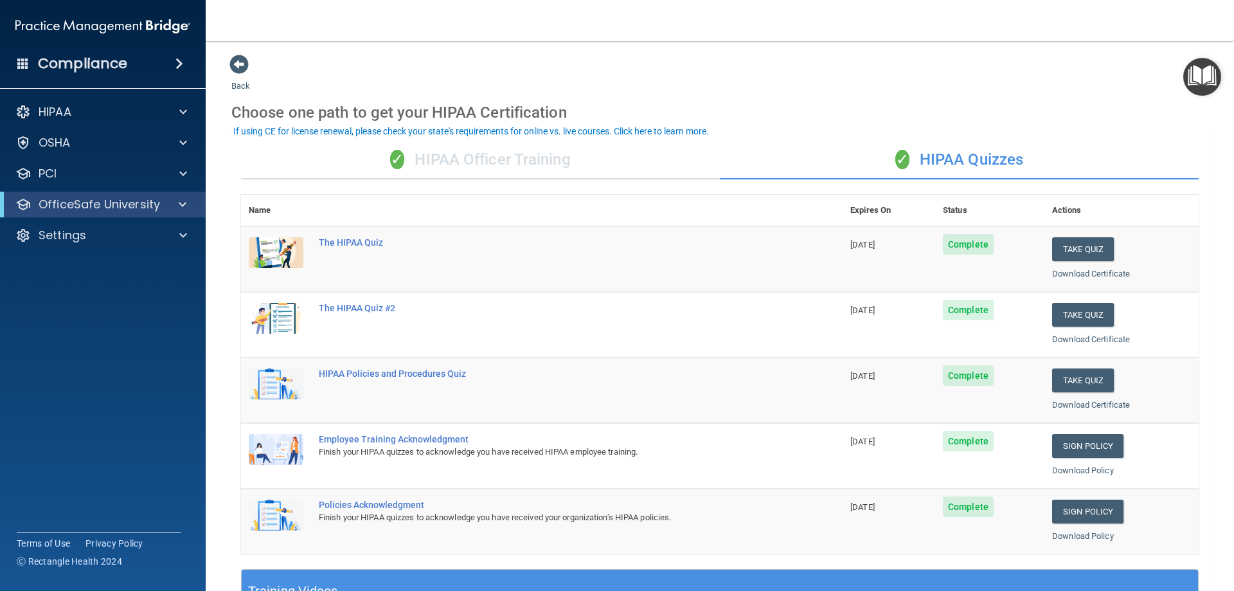
click at [120, 214] on div "OfficeSafe University" at bounding box center [103, 204] width 206 height 26
click at [173, 211] on div at bounding box center [180, 204] width 31 height 15
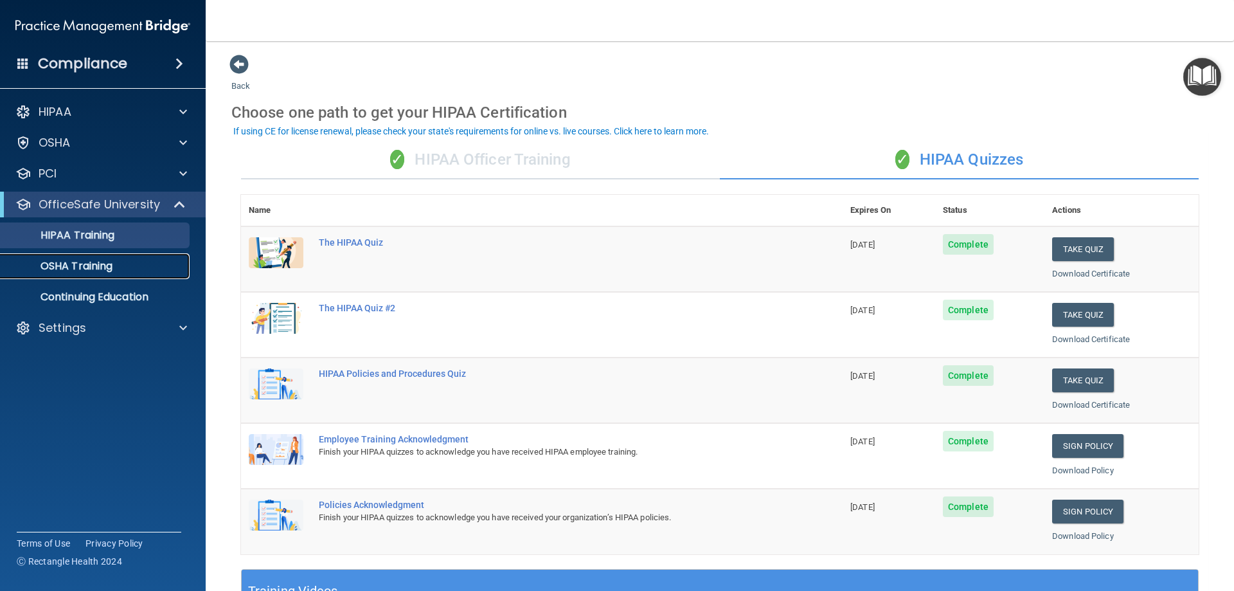
click at [143, 256] on link "OSHA Training" at bounding box center [88, 266] width 202 height 26
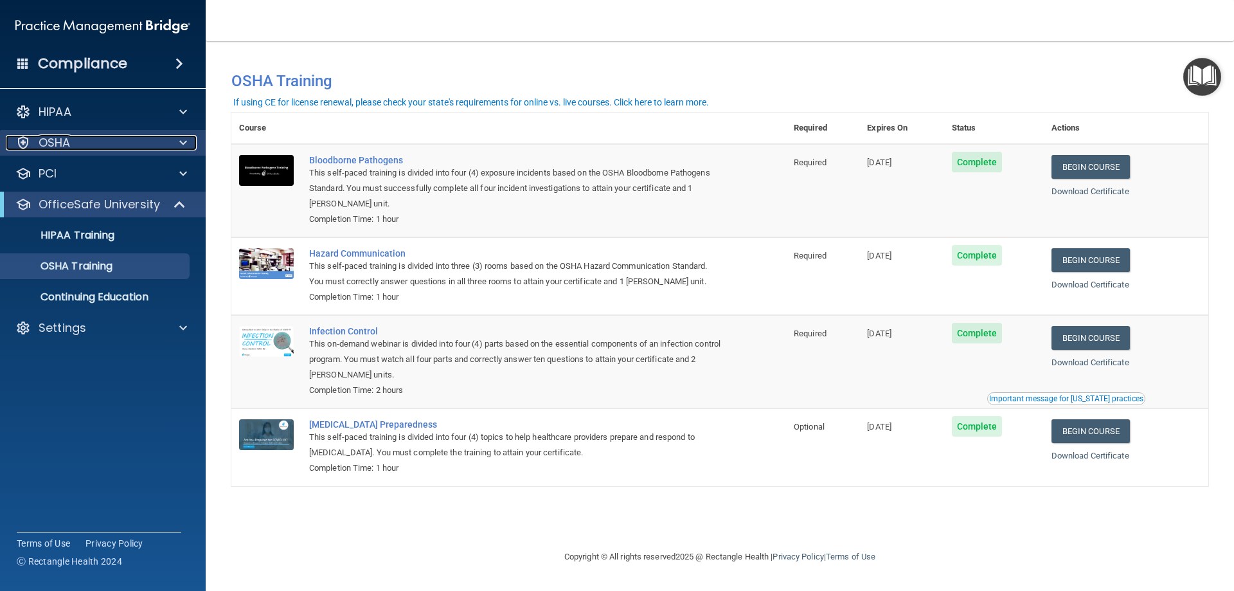
click at [138, 141] on div "OSHA" at bounding box center [85, 142] width 159 height 15
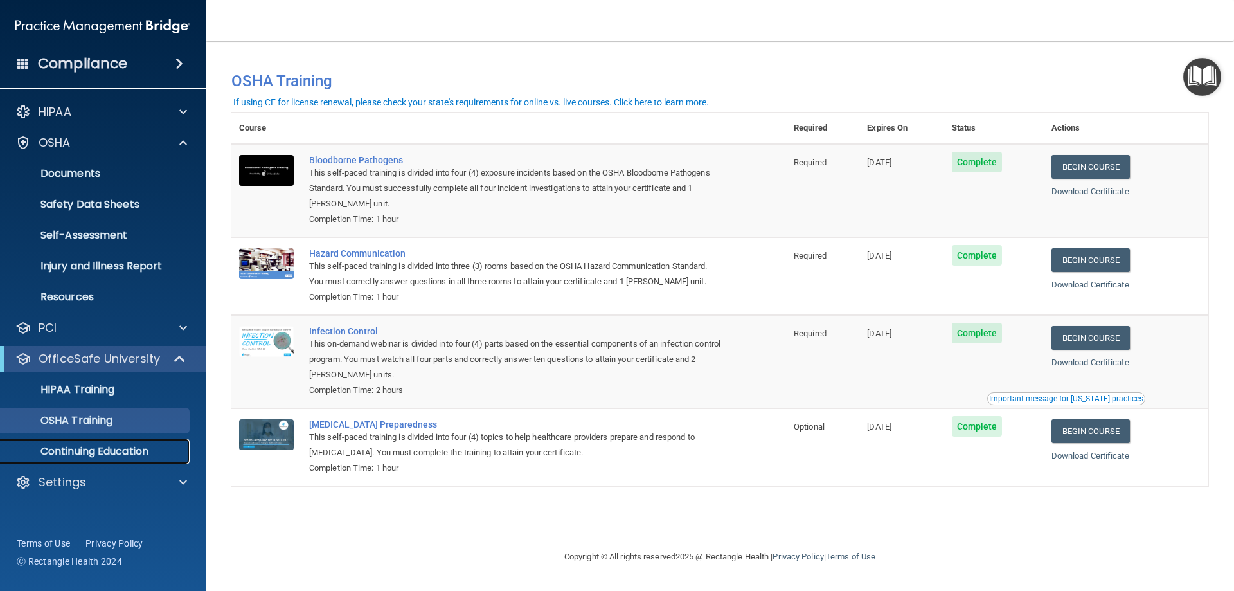
click at [89, 442] on link "Continuing Education" at bounding box center [88, 451] width 202 height 26
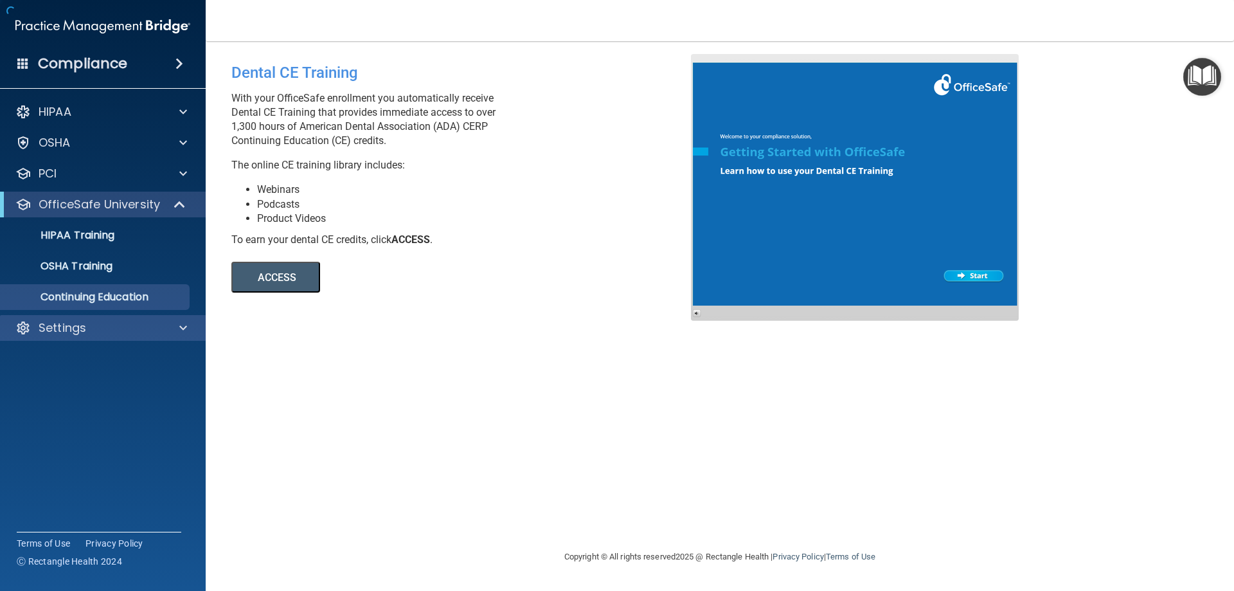
click at [80, 337] on div "Settings" at bounding box center [103, 328] width 206 height 26
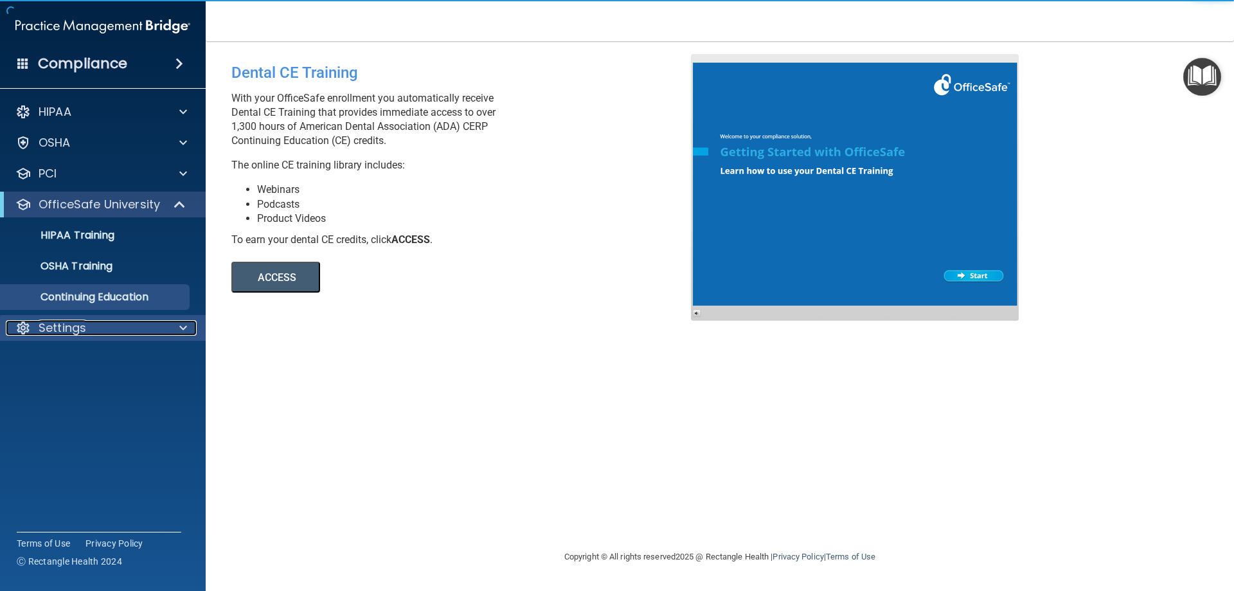
click at [78, 330] on p "Settings" at bounding box center [63, 327] width 48 height 15
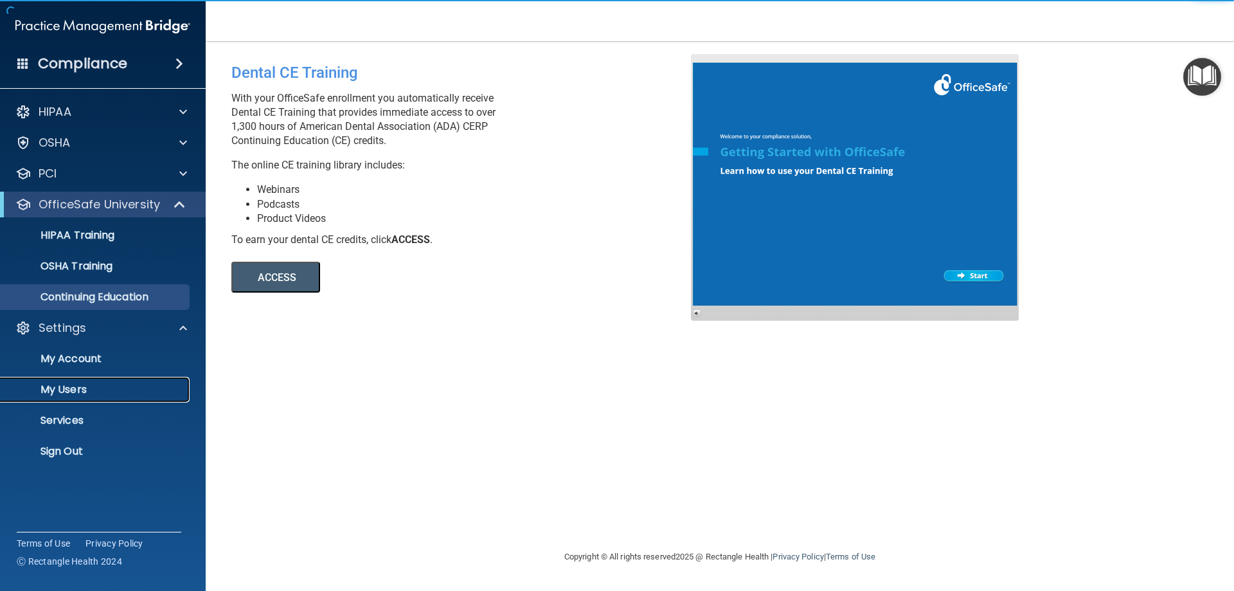
click at [71, 395] on p "My Users" at bounding box center [95, 389] width 175 height 13
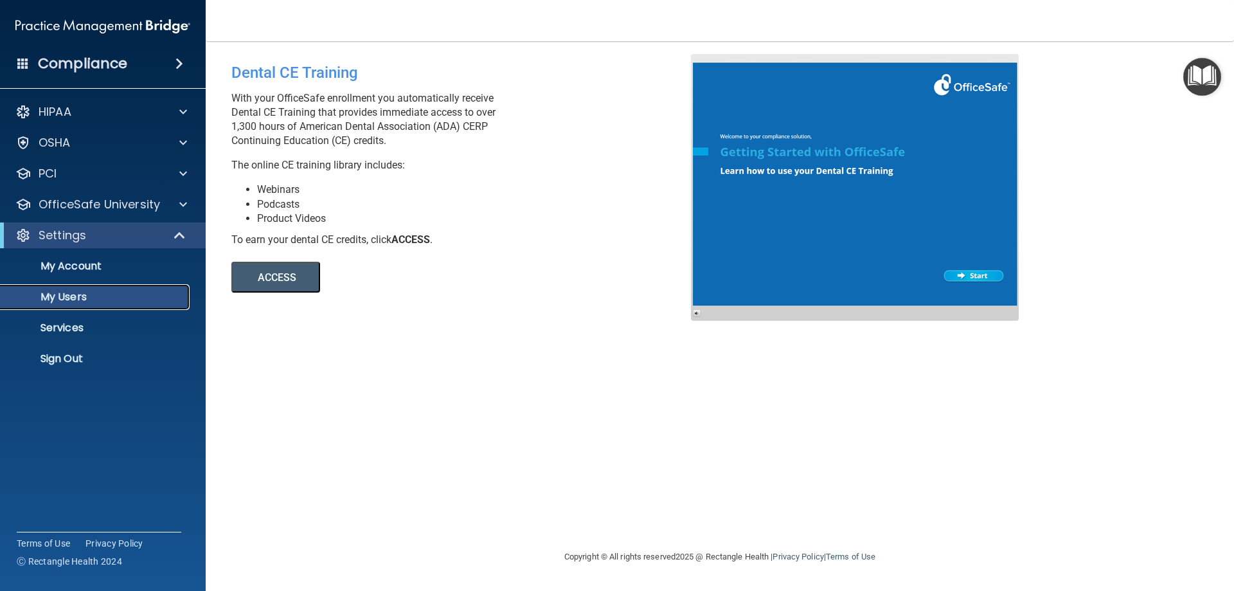
click at [89, 292] on p "My Users" at bounding box center [95, 296] width 175 height 13
select select "20"
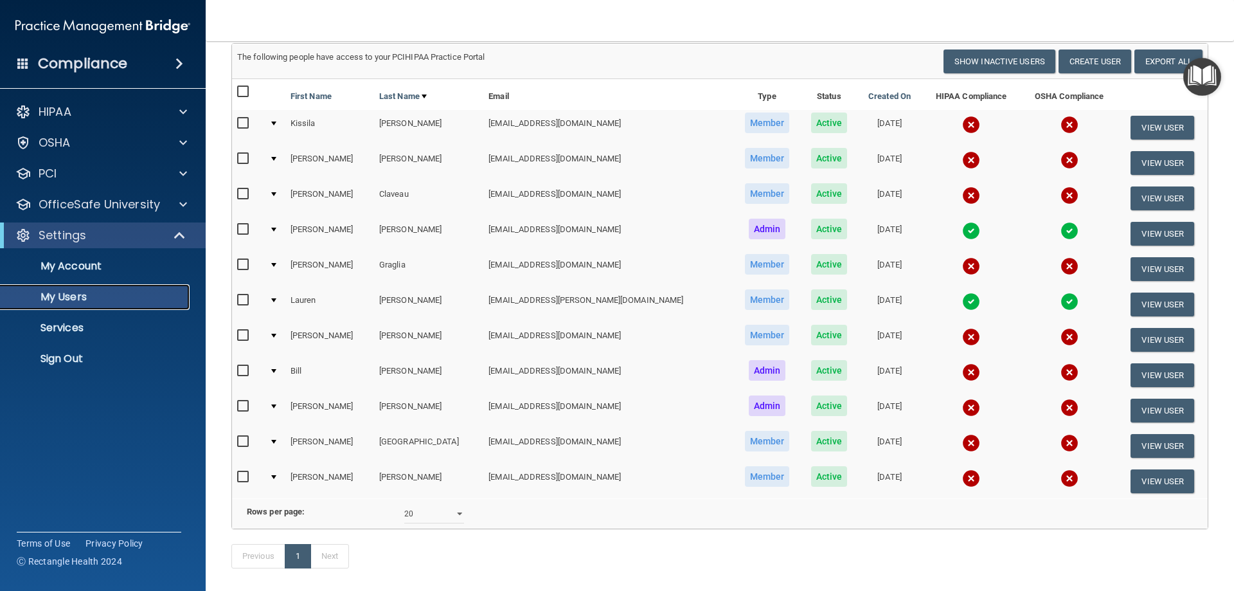
scroll to position [64, 0]
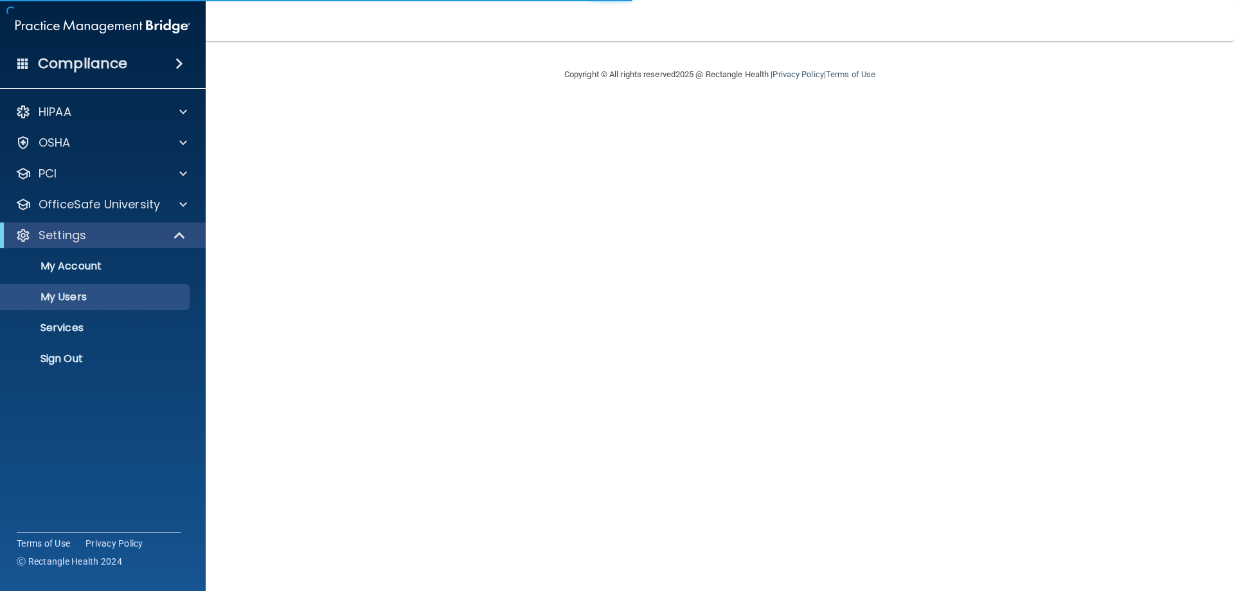
select select "20"
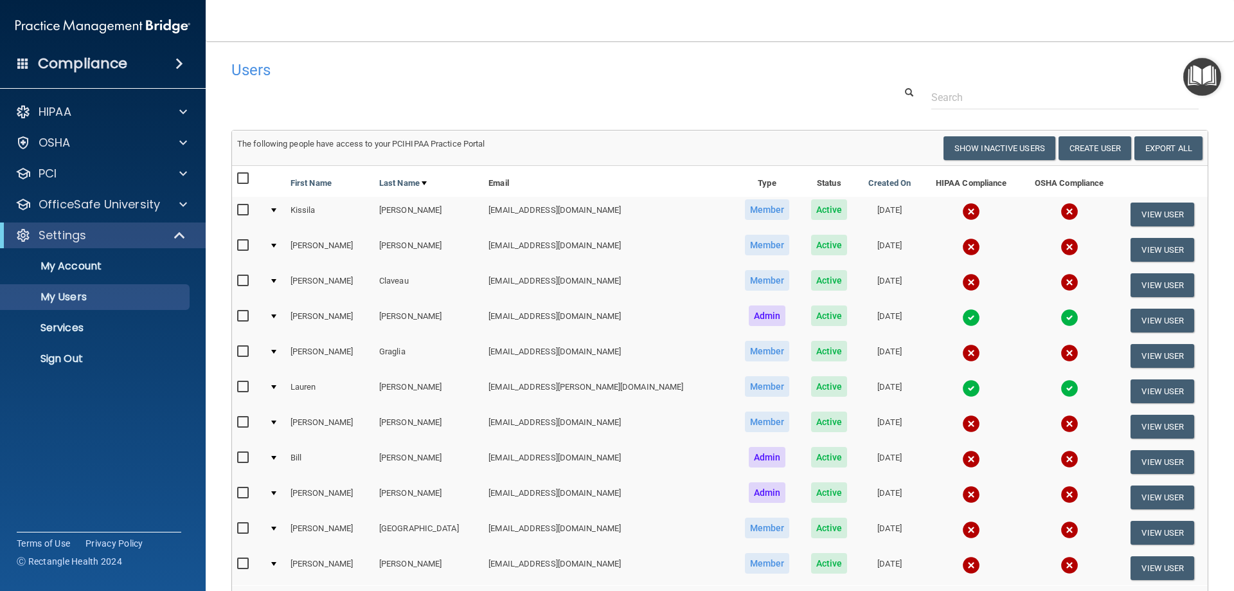
drag, startPoint x: 349, startPoint y: 492, endPoint x: 447, endPoint y: 67, distance: 435.4
click at [447, 67] on h4 "Users" at bounding box center [512, 70] width 562 height 17
click at [129, 175] on div "PCI" at bounding box center [85, 173] width 159 height 15
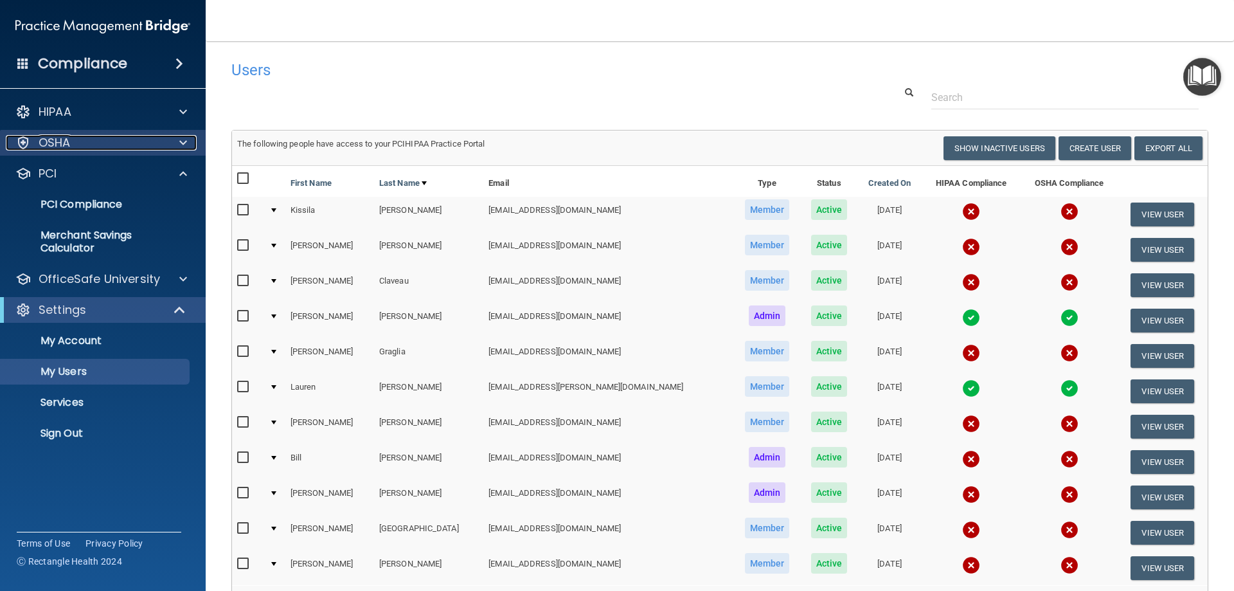
click at [152, 147] on div "OSHA" at bounding box center [85, 142] width 159 height 15
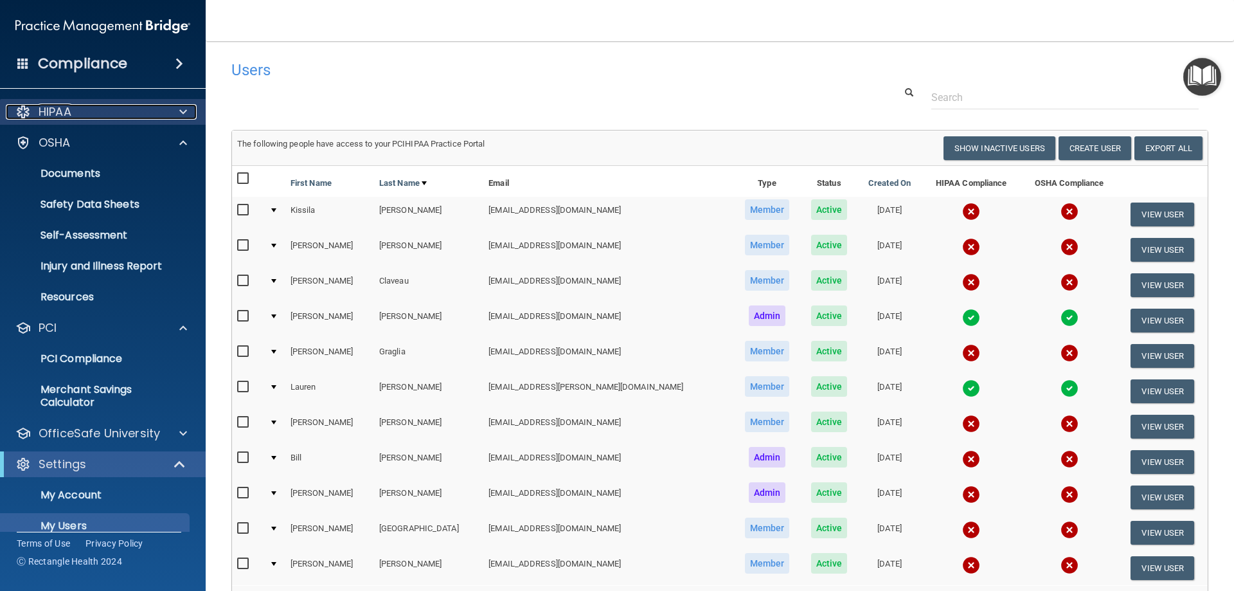
click at [156, 107] on div "HIPAA" at bounding box center [85, 111] width 159 height 15
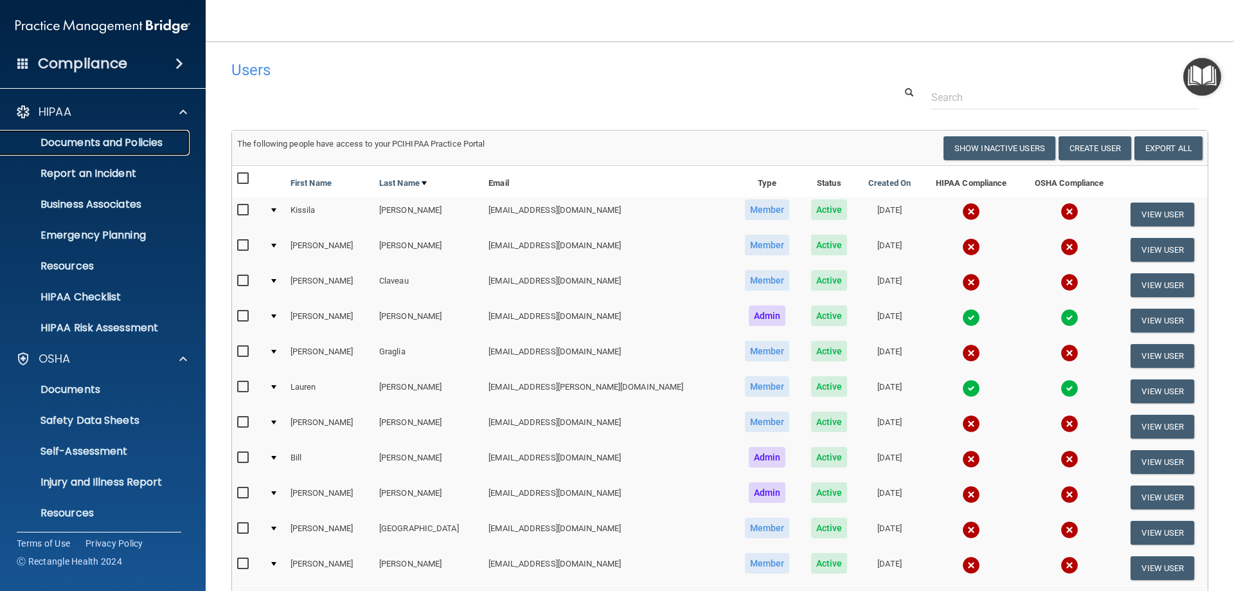
click at [153, 145] on p "Documents and Policies" at bounding box center [95, 142] width 175 height 13
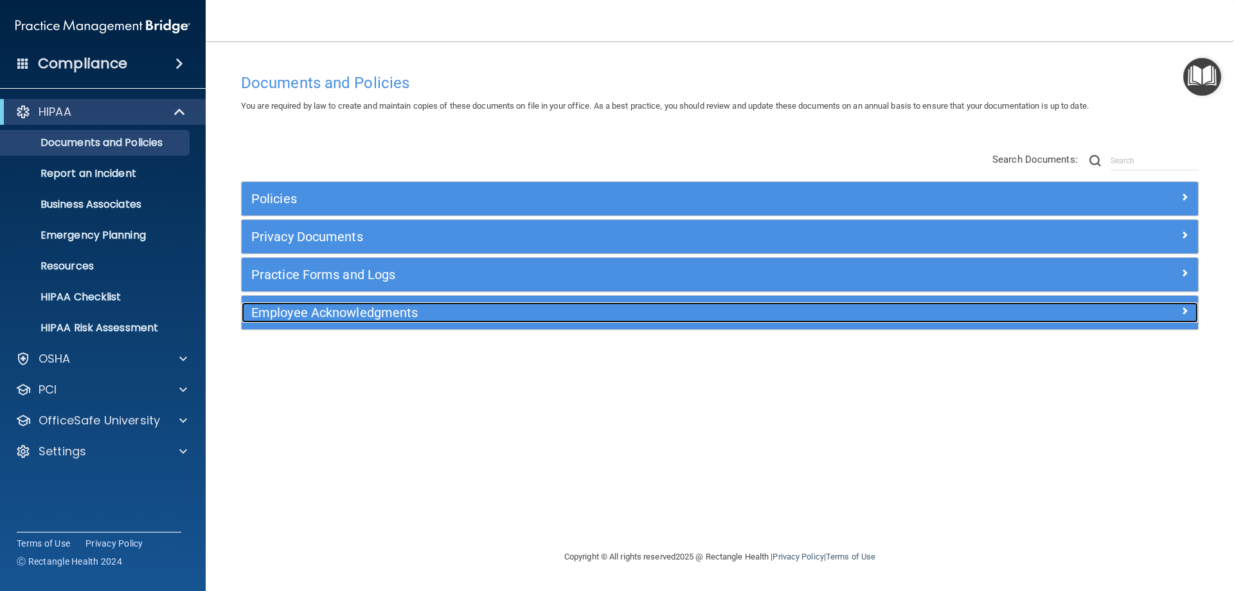
click at [438, 307] on h5 "Employee Acknowledgments" at bounding box center [600, 312] width 698 height 14
